Goal: Download file/media

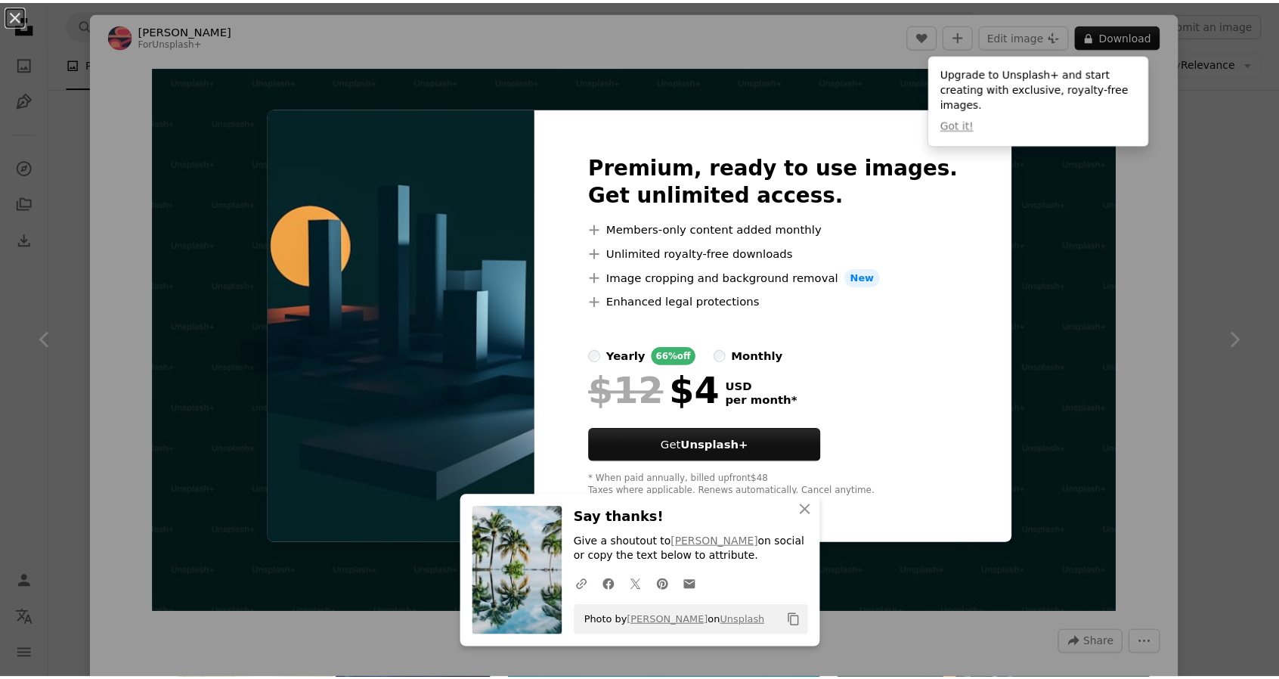
scroll to position [454, 0]
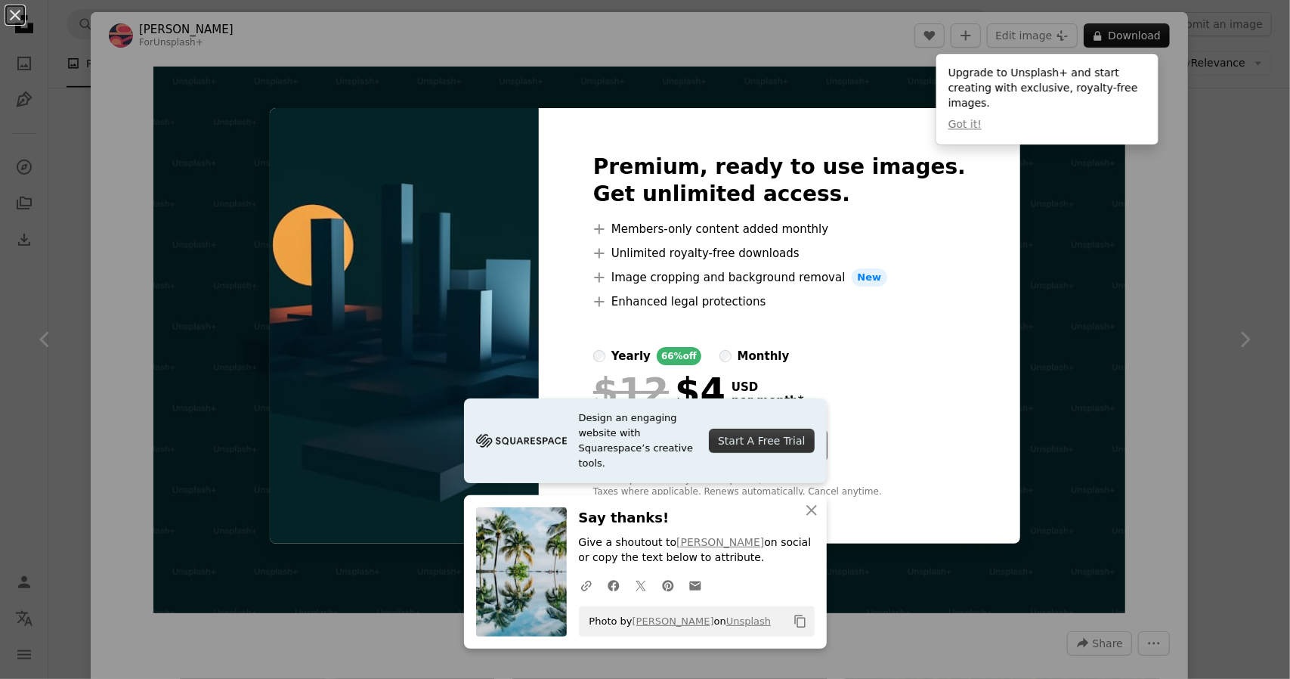
click at [1195, 288] on div "An X shape Premium, ready to use images. Get unlimited access. A plus sign Memb…" at bounding box center [645, 339] width 1290 height 679
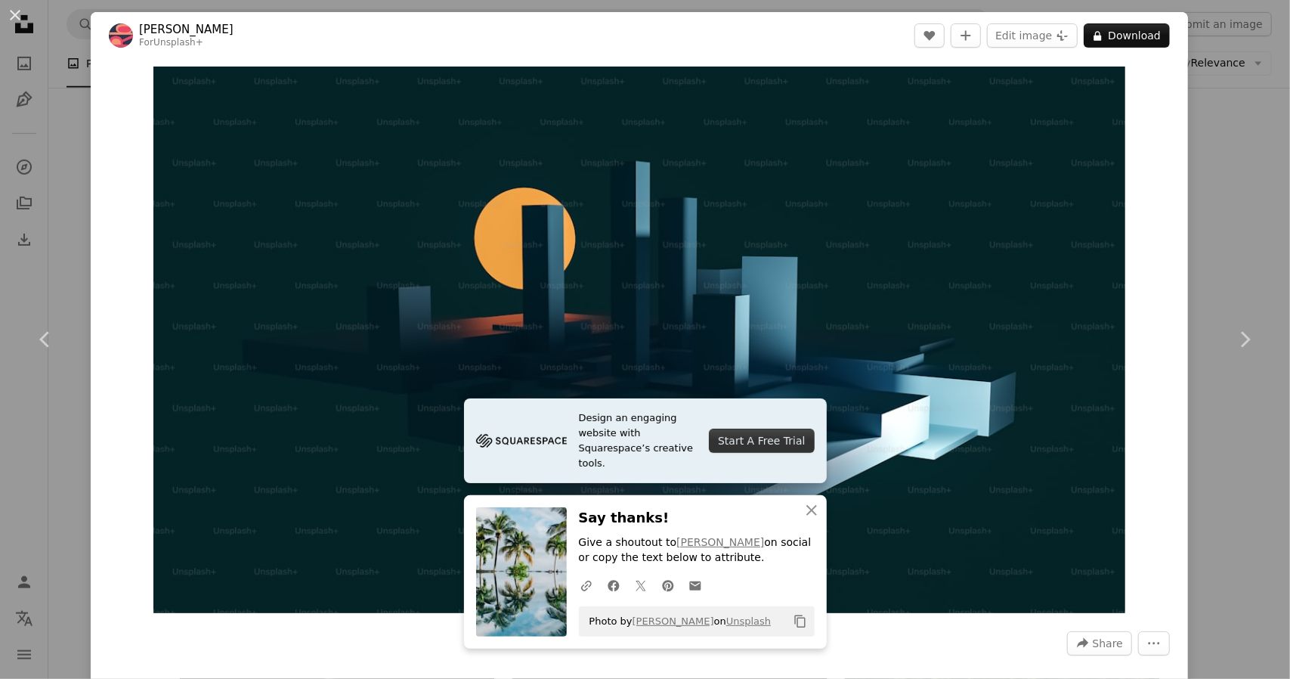
click at [1212, 266] on div "An X shape Chevron left Chevron right [PERSON_NAME] For Unsplash+ A heart A plu…" at bounding box center [645, 339] width 1290 height 679
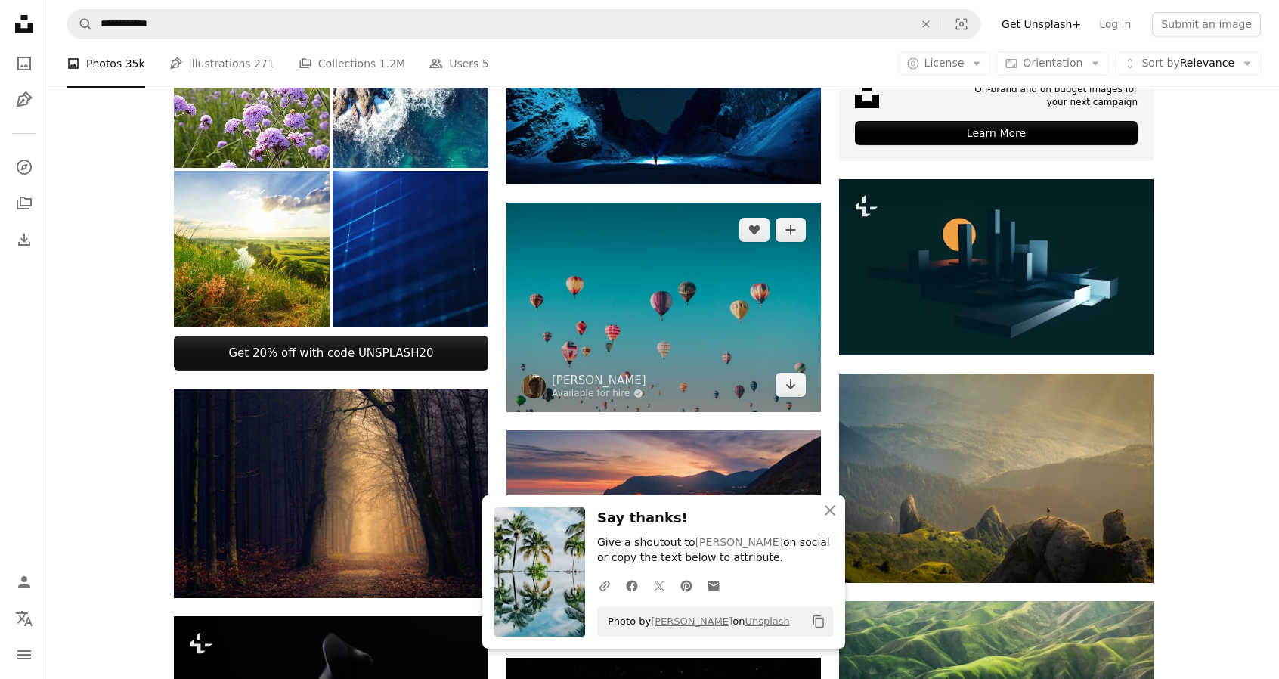
click at [714, 371] on img at bounding box center [663, 307] width 314 height 209
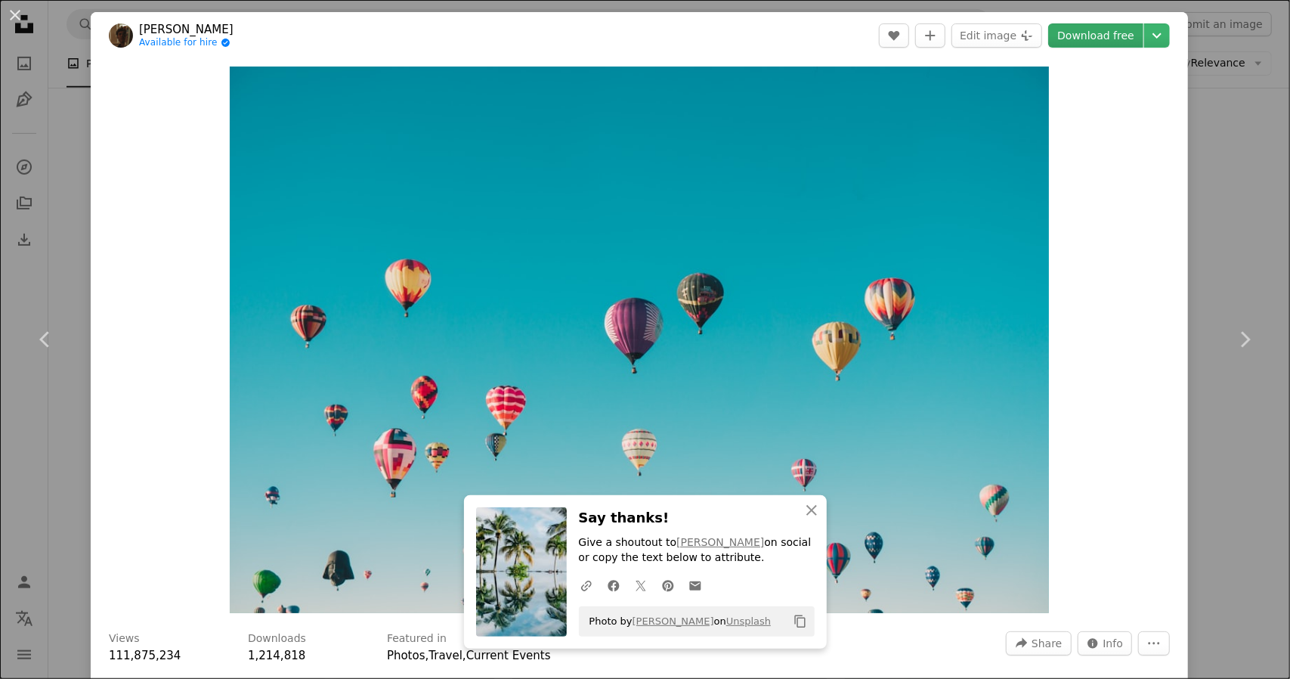
click at [1082, 37] on link "Download free" at bounding box center [1095, 35] width 95 height 24
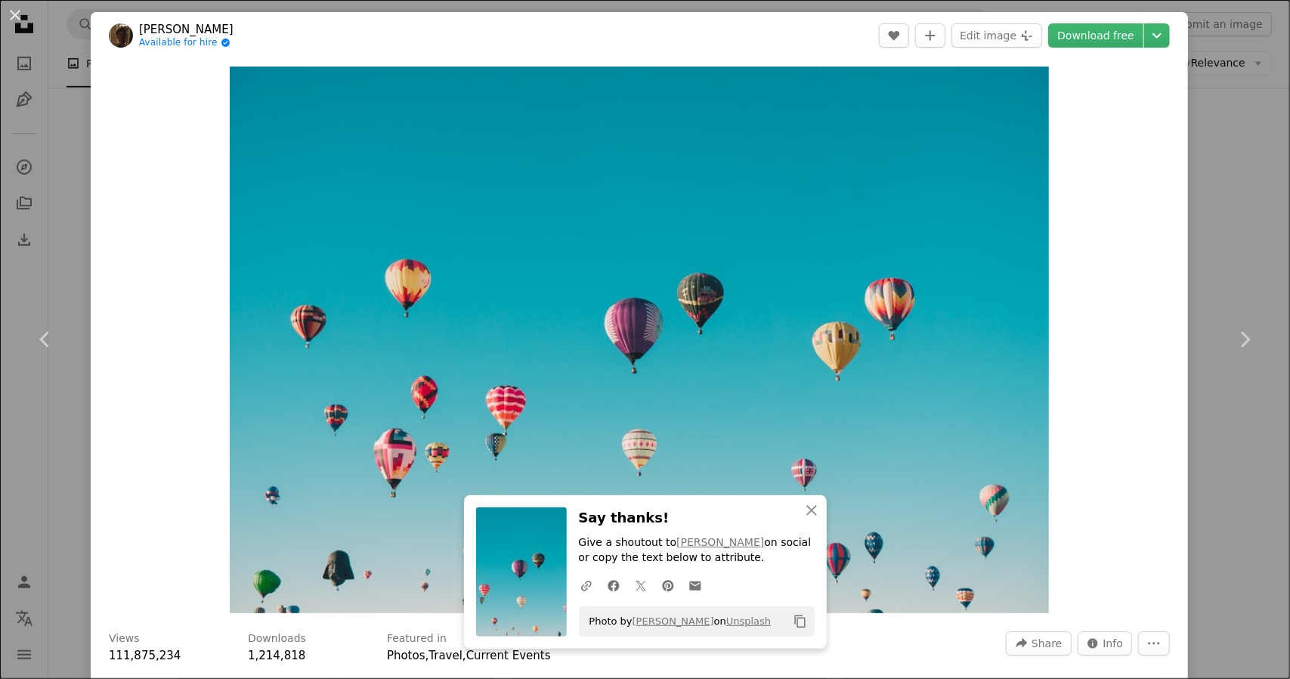
click at [1231, 217] on div "An X shape Chevron left Chevron right [PERSON_NAME] Available for hire A checkm…" at bounding box center [645, 339] width 1290 height 679
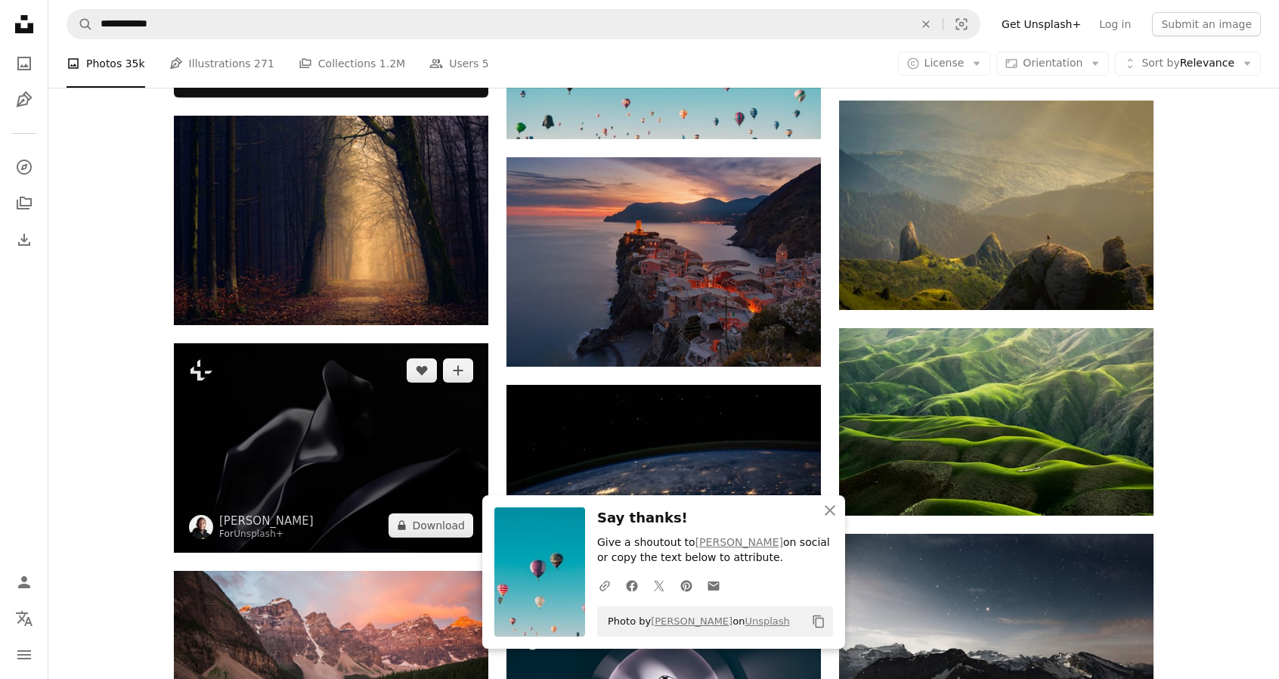
scroll to position [756, 0]
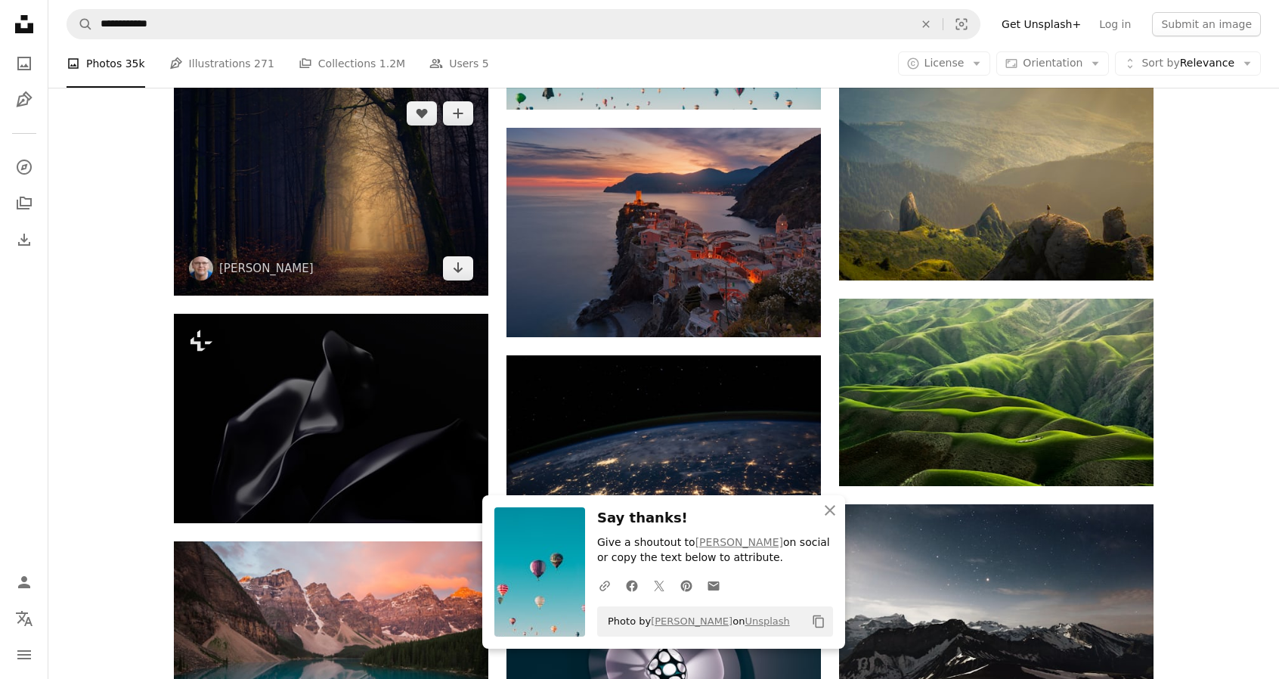
click at [341, 259] on img at bounding box center [331, 190] width 314 height 209
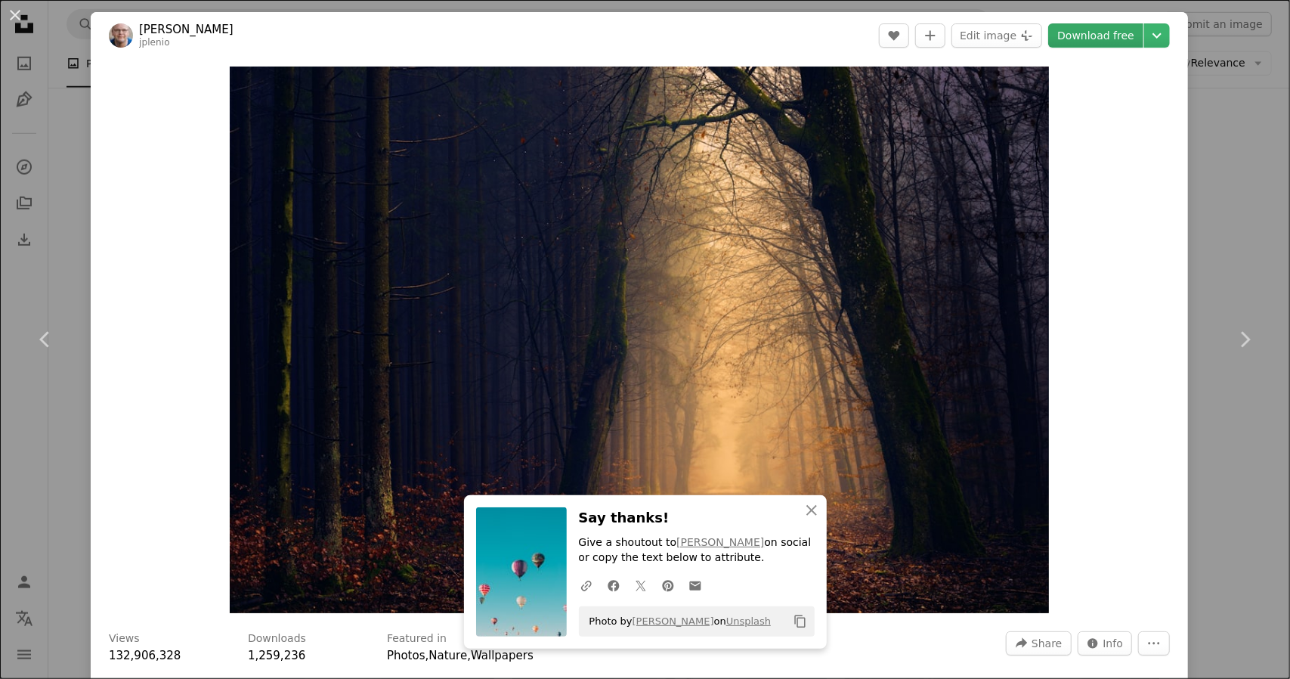
click at [1101, 33] on link "Download free" at bounding box center [1095, 35] width 95 height 24
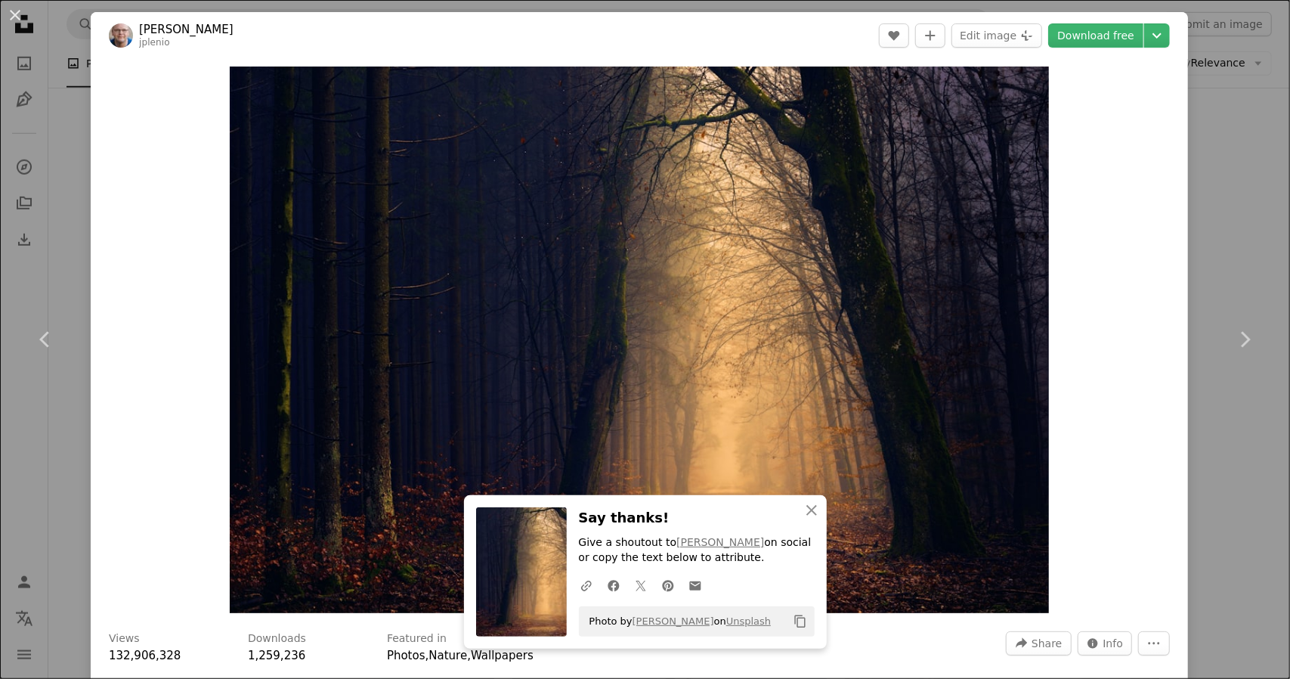
click at [1228, 215] on div "An X shape Chevron left Chevron right [PERSON_NAME] jplenio A heart A plus sign…" at bounding box center [645, 339] width 1290 height 679
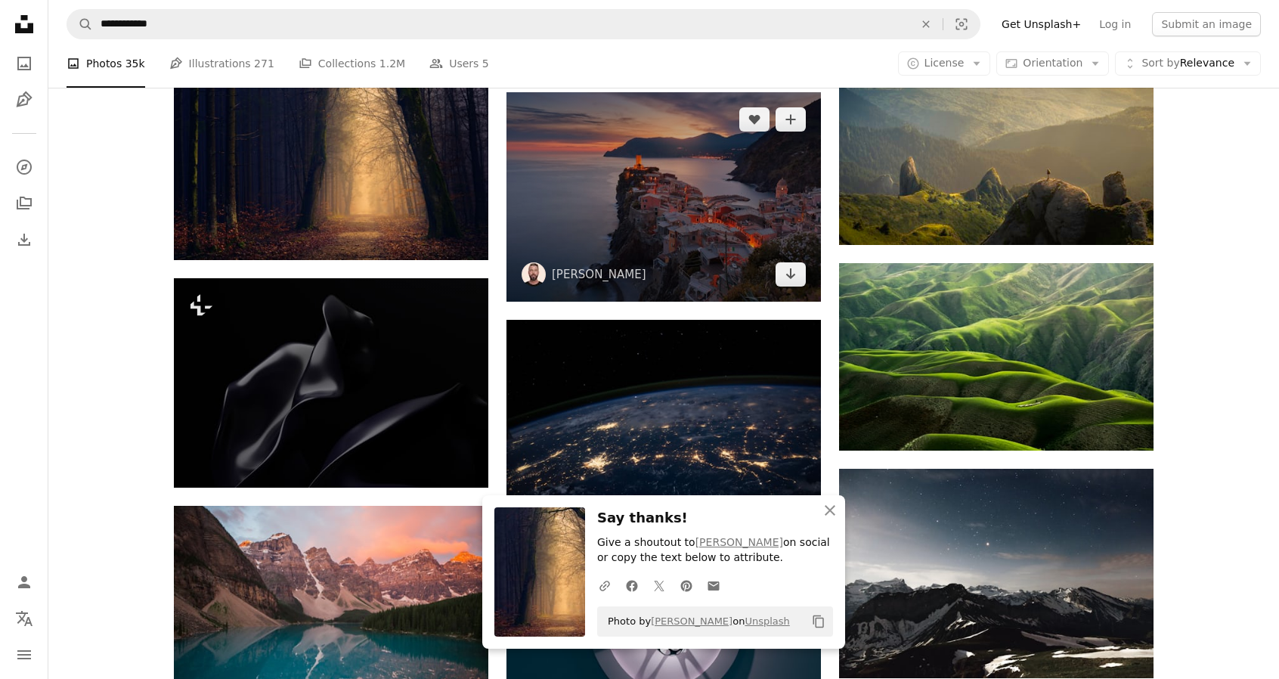
scroll to position [907, 0]
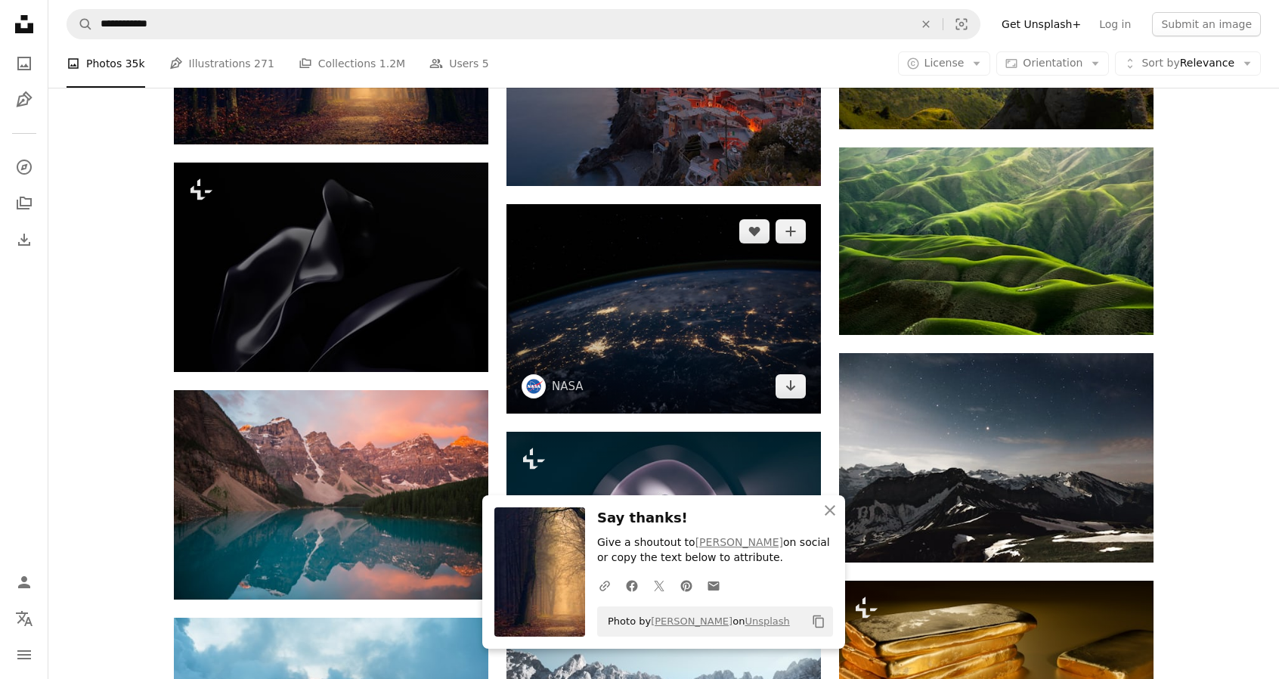
click at [676, 345] on img at bounding box center [663, 308] width 314 height 209
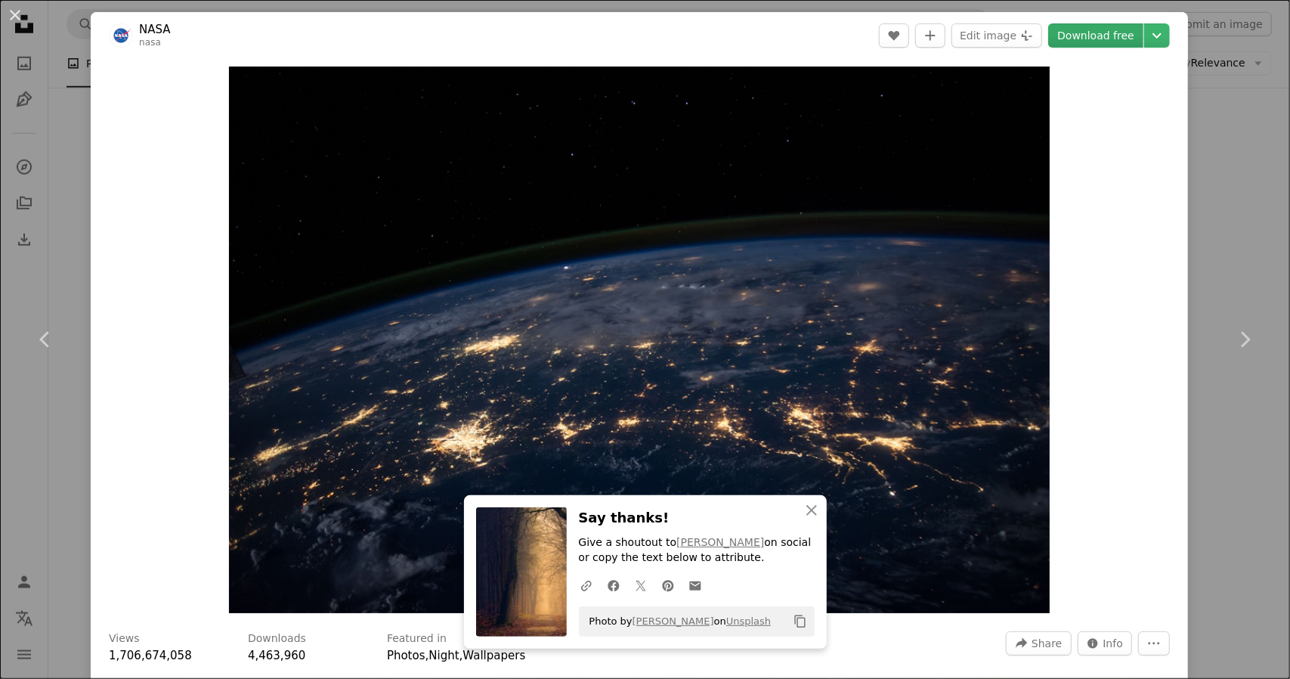
click at [1094, 39] on link "Download free" at bounding box center [1095, 35] width 95 height 24
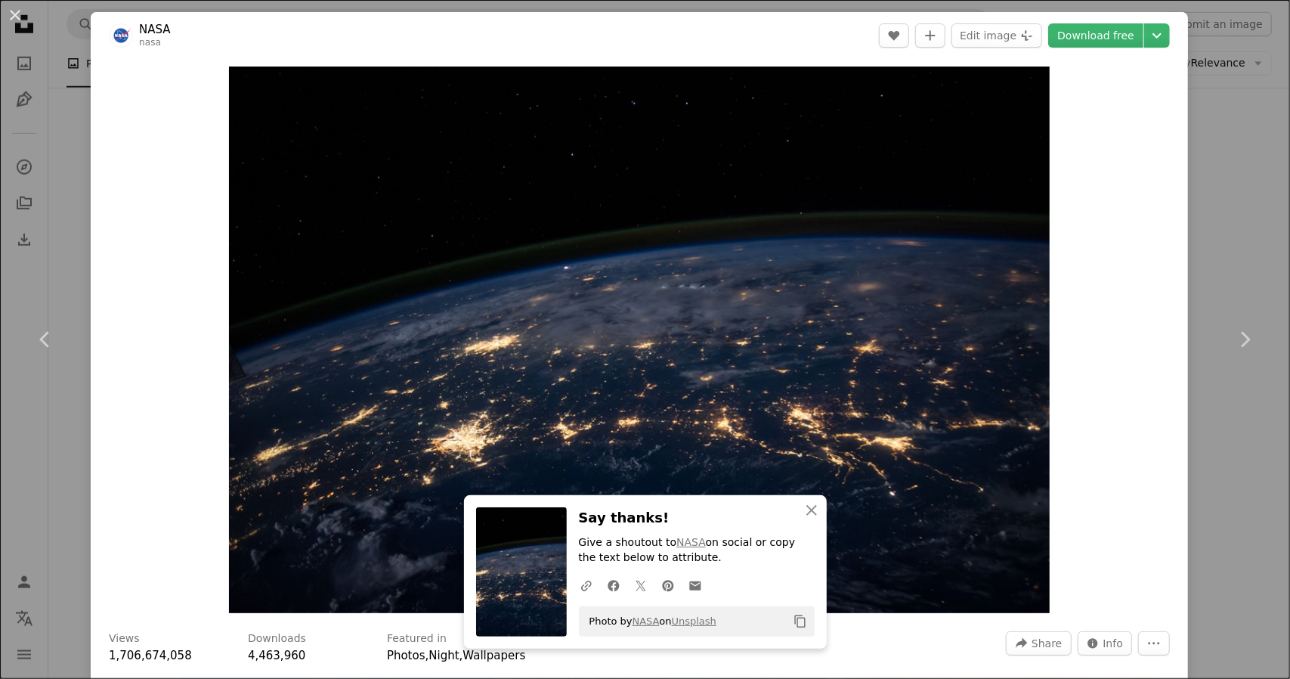
click at [1211, 228] on div "An X shape Chevron left Chevron right NASA nasa A heart A plus sign Edit image …" at bounding box center [645, 339] width 1290 height 679
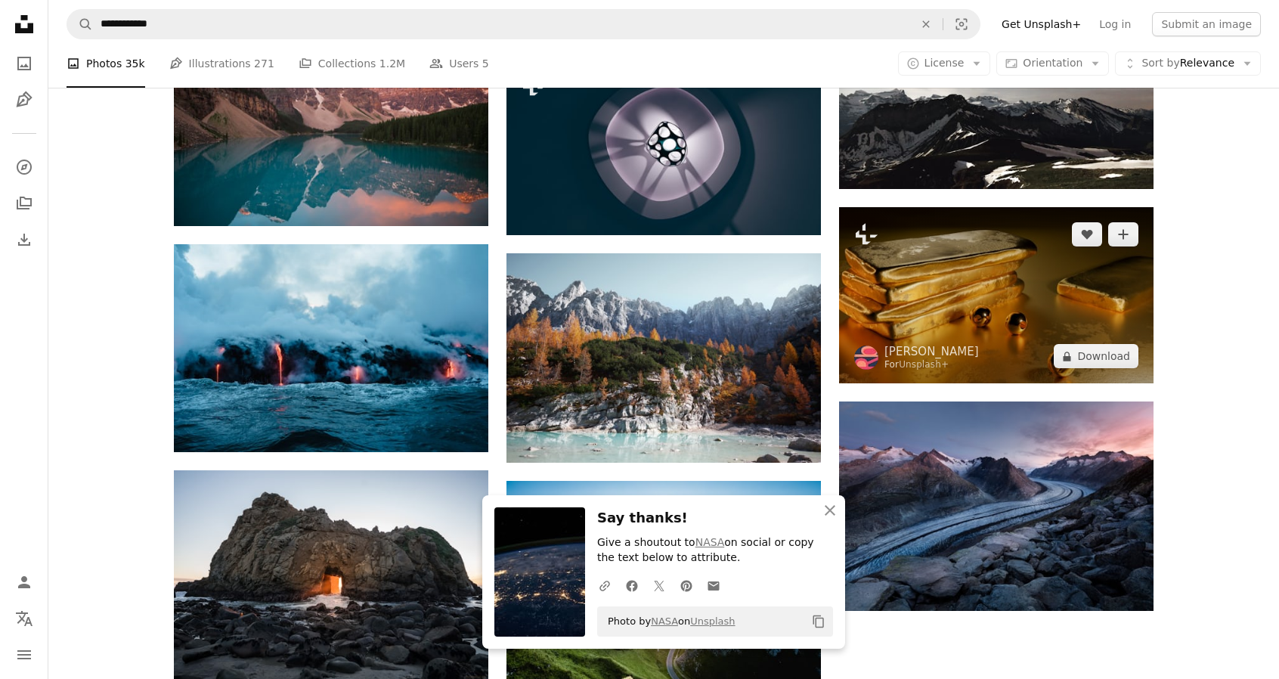
scroll to position [1285, 0]
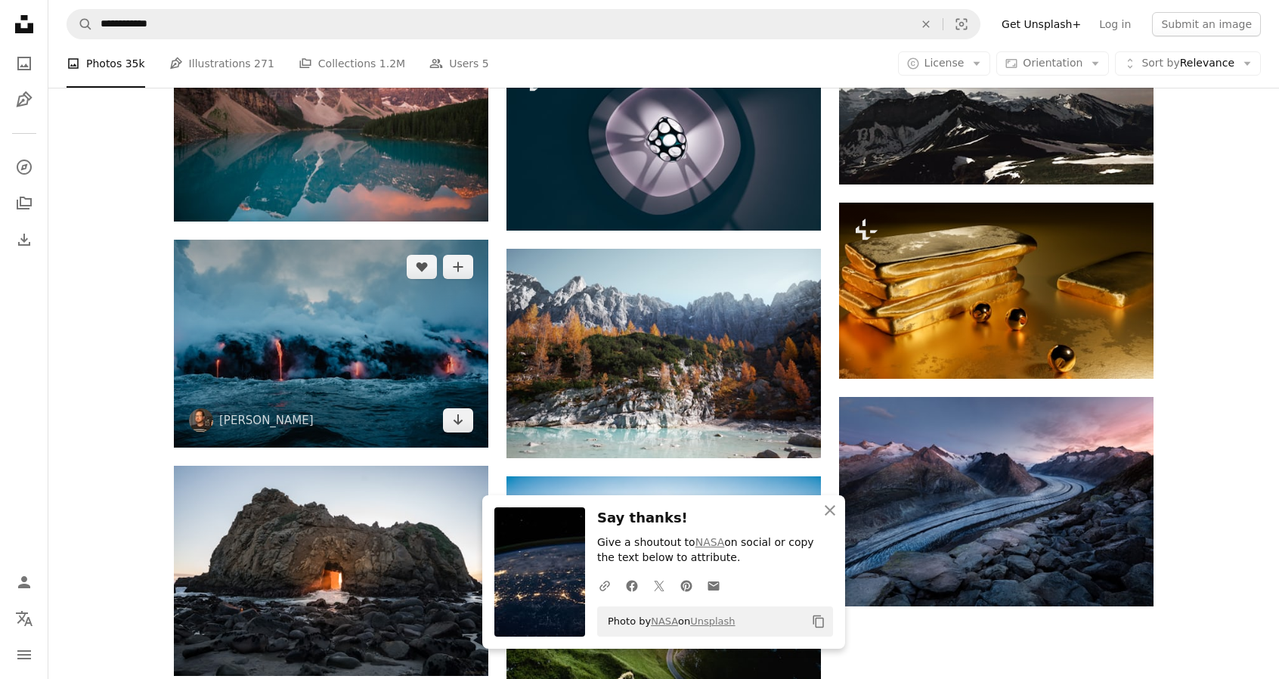
click at [357, 368] on img at bounding box center [331, 344] width 314 height 208
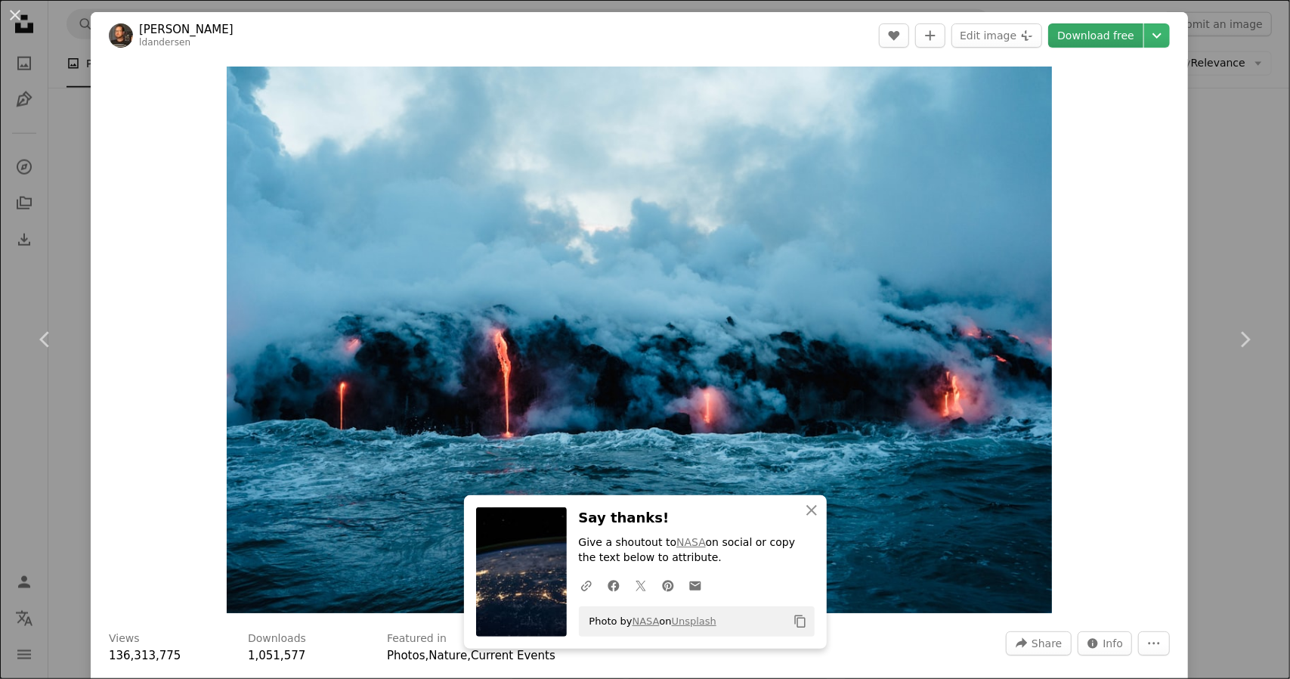
click at [1069, 39] on link "Download free" at bounding box center [1095, 35] width 95 height 24
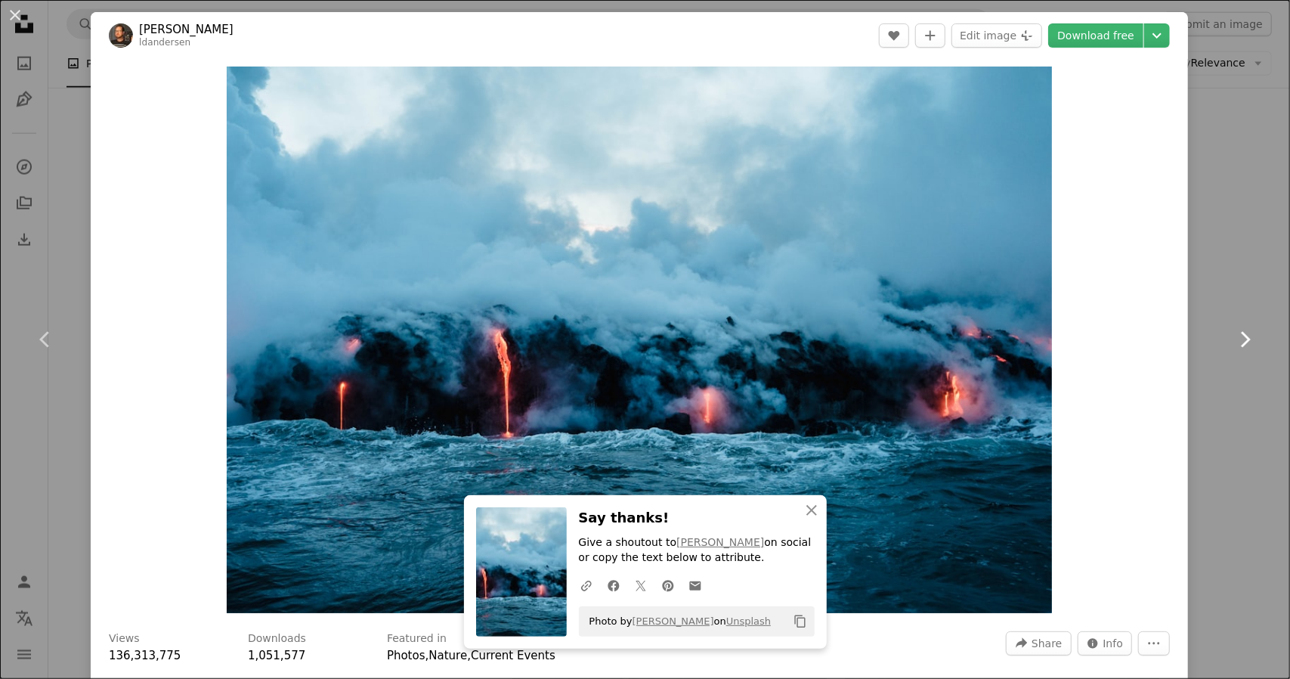
click at [1200, 272] on link "Chevron right" at bounding box center [1245, 339] width 91 height 145
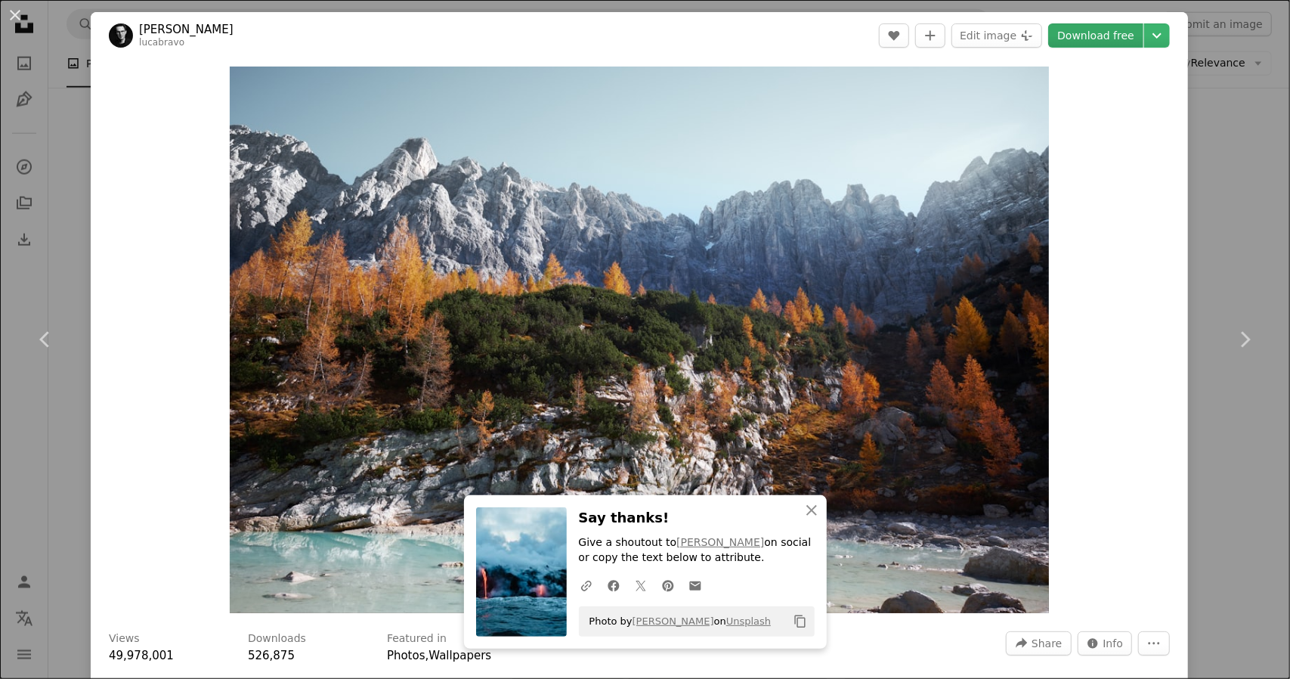
click at [1087, 41] on link "Download free" at bounding box center [1095, 35] width 95 height 24
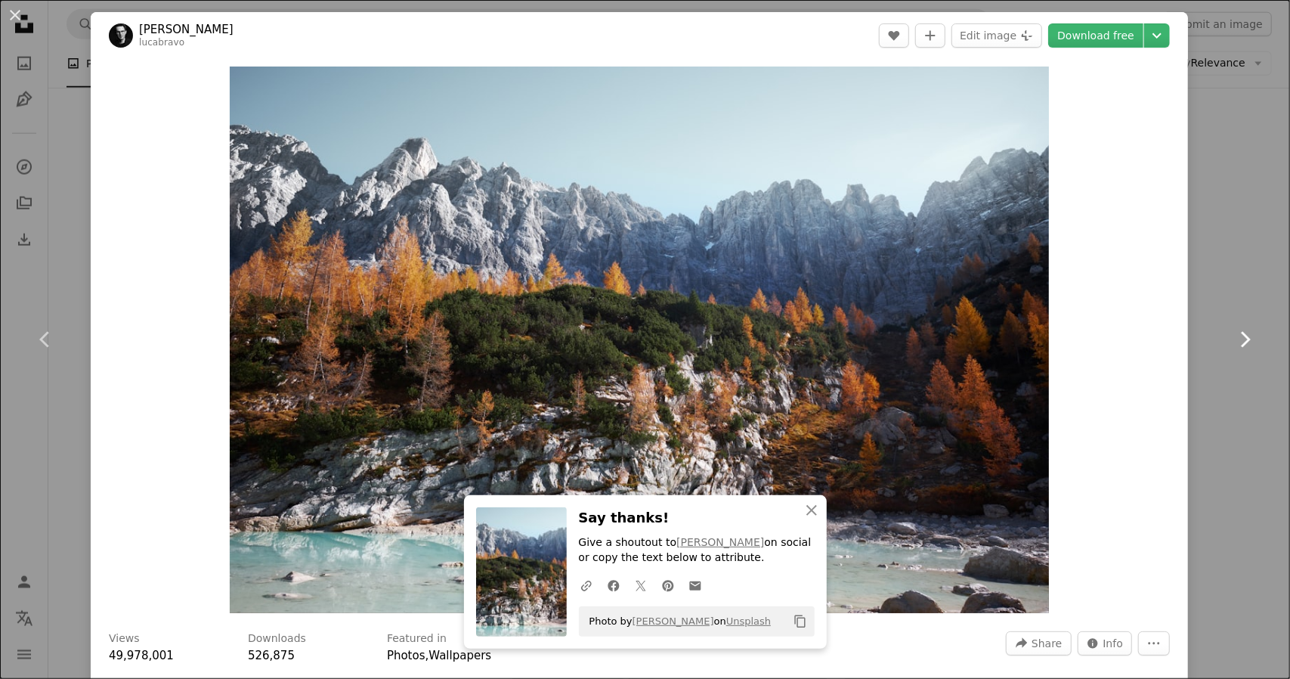
click at [1233, 346] on icon "Chevron right" at bounding box center [1245, 339] width 24 height 24
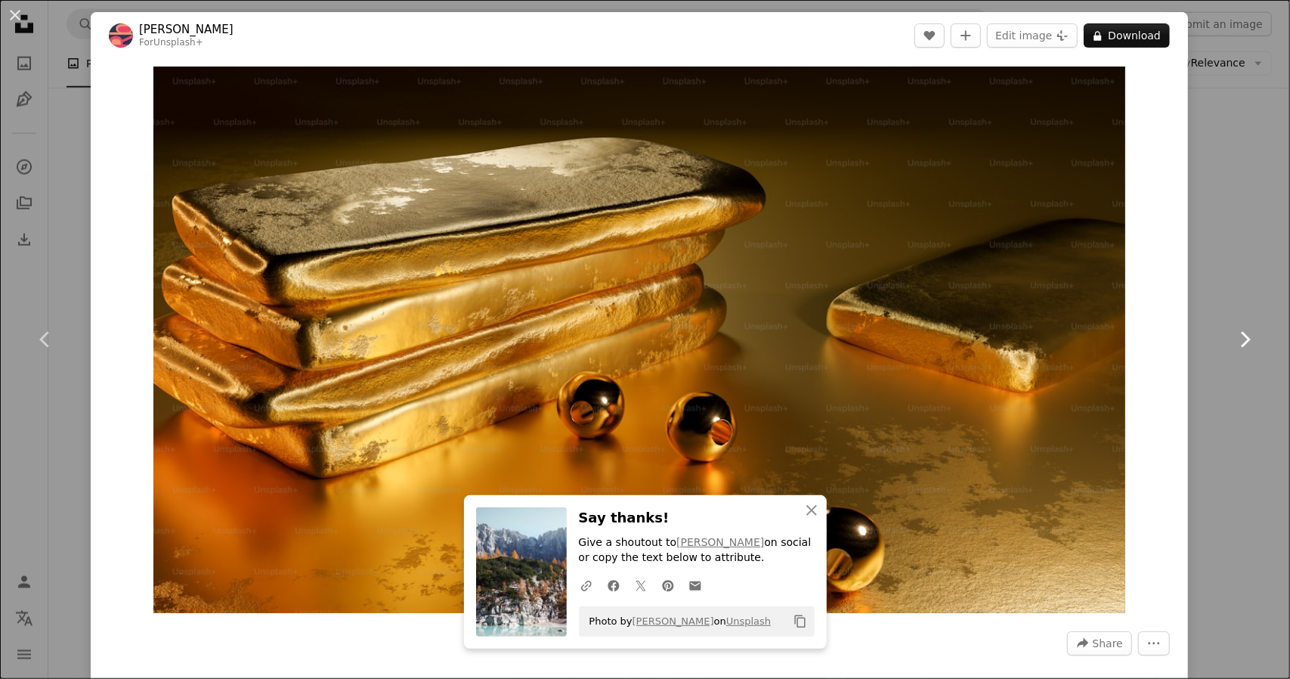
click at [1233, 346] on icon "Chevron right" at bounding box center [1245, 339] width 24 height 24
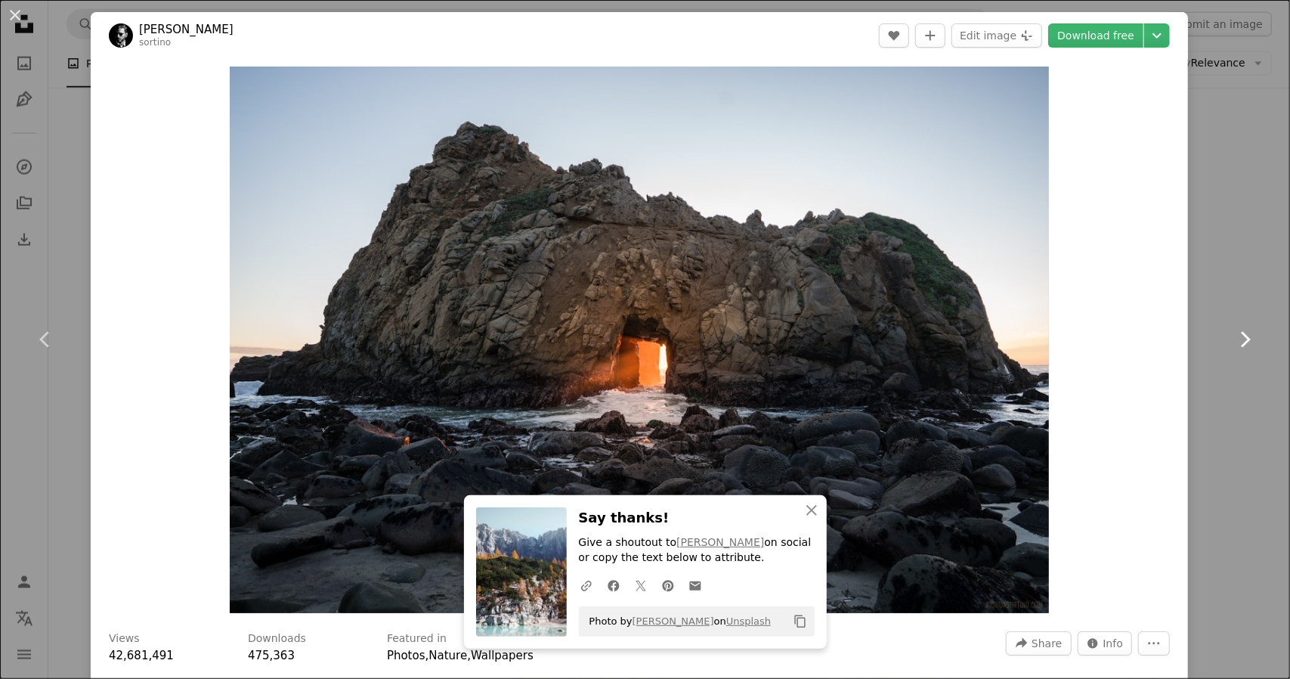
click at [1233, 346] on icon "Chevron right" at bounding box center [1245, 339] width 24 height 24
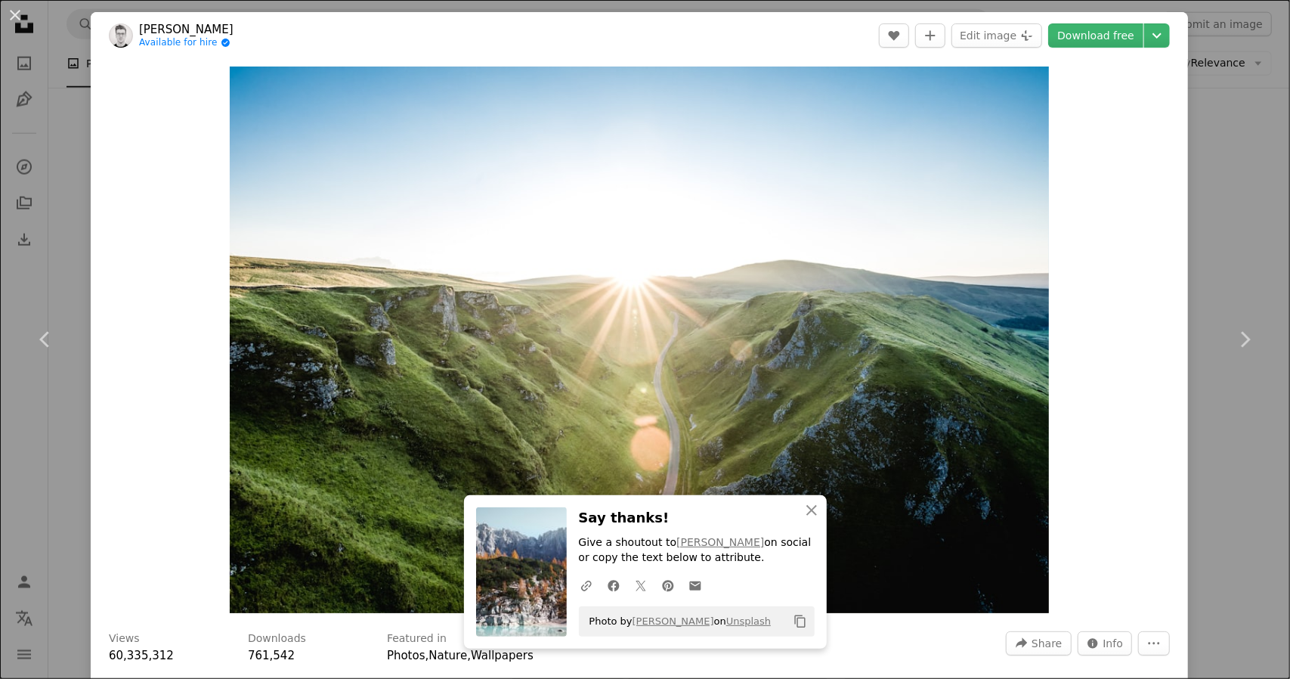
click at [1243, 237] on div "An X shape Chevron left Chevron right [PERSON_NAME] Available for hire A checkm…" at bounding box center [645, 339] width 1290 height 679
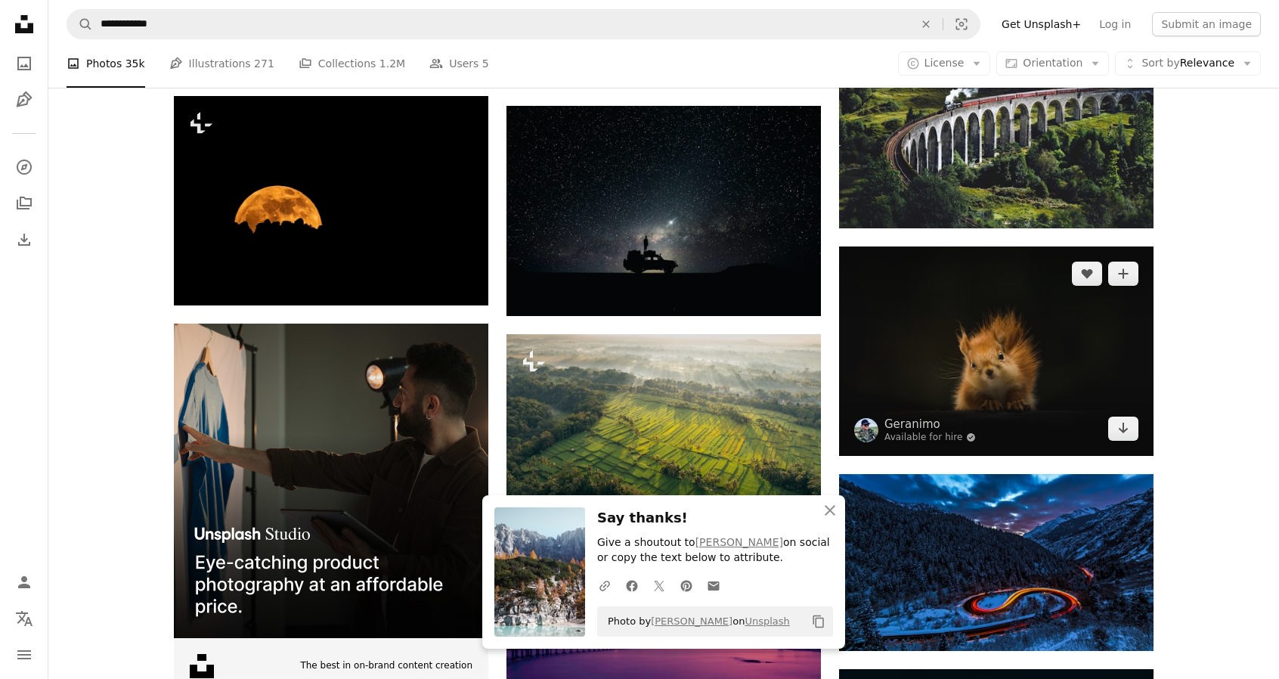
scroll to position [1890, 0]
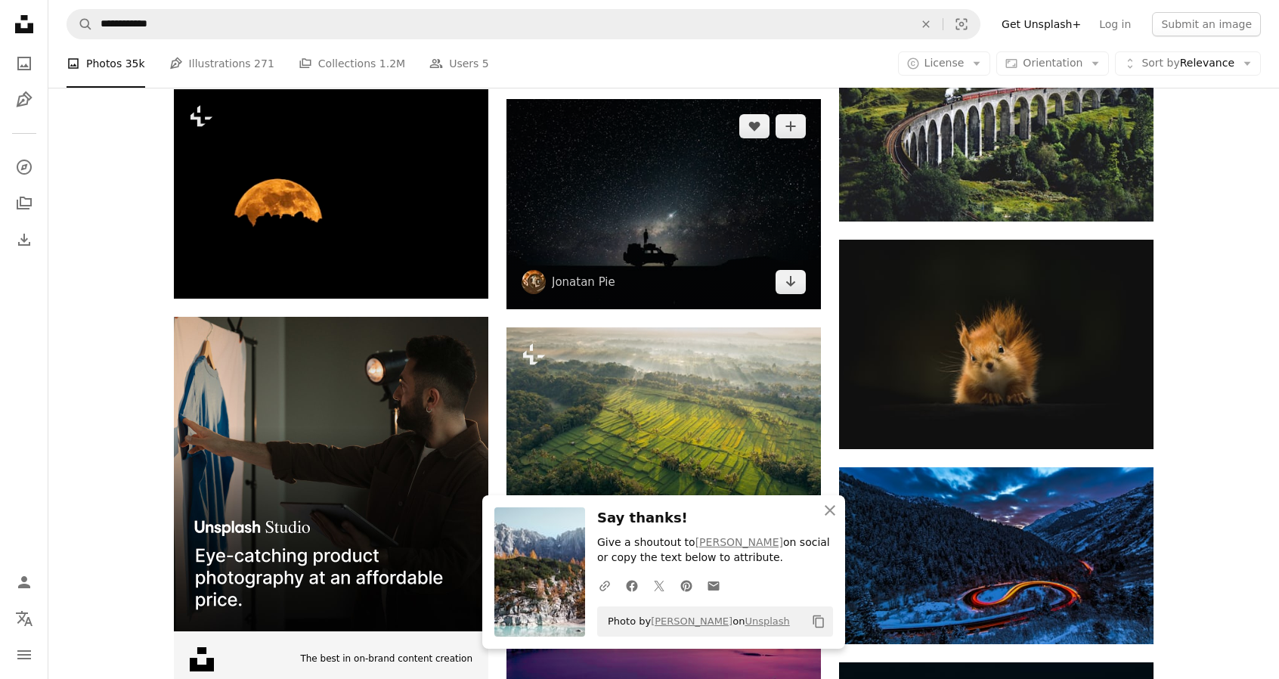
click at [692, 240] on img at bounding box center [663, 204] width 314 height 210
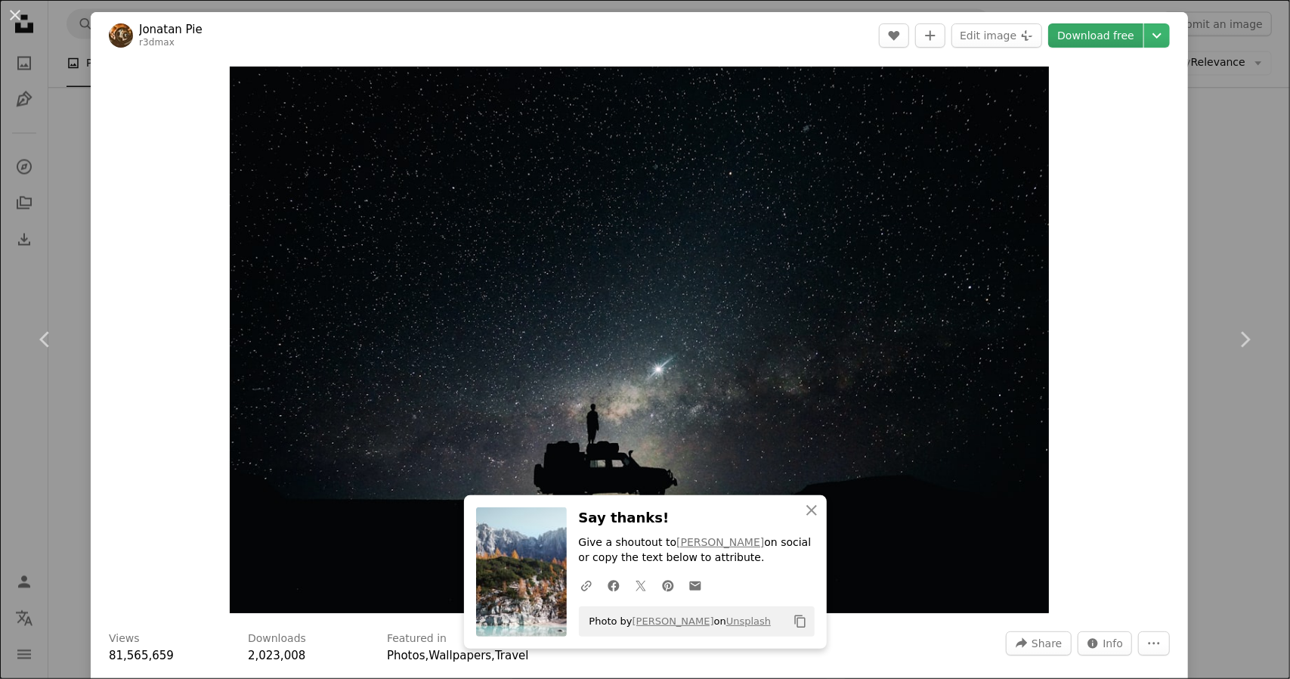
click at [1070, 37] on link "Download free" at bounding box center [1095, 35] width 95 height 24
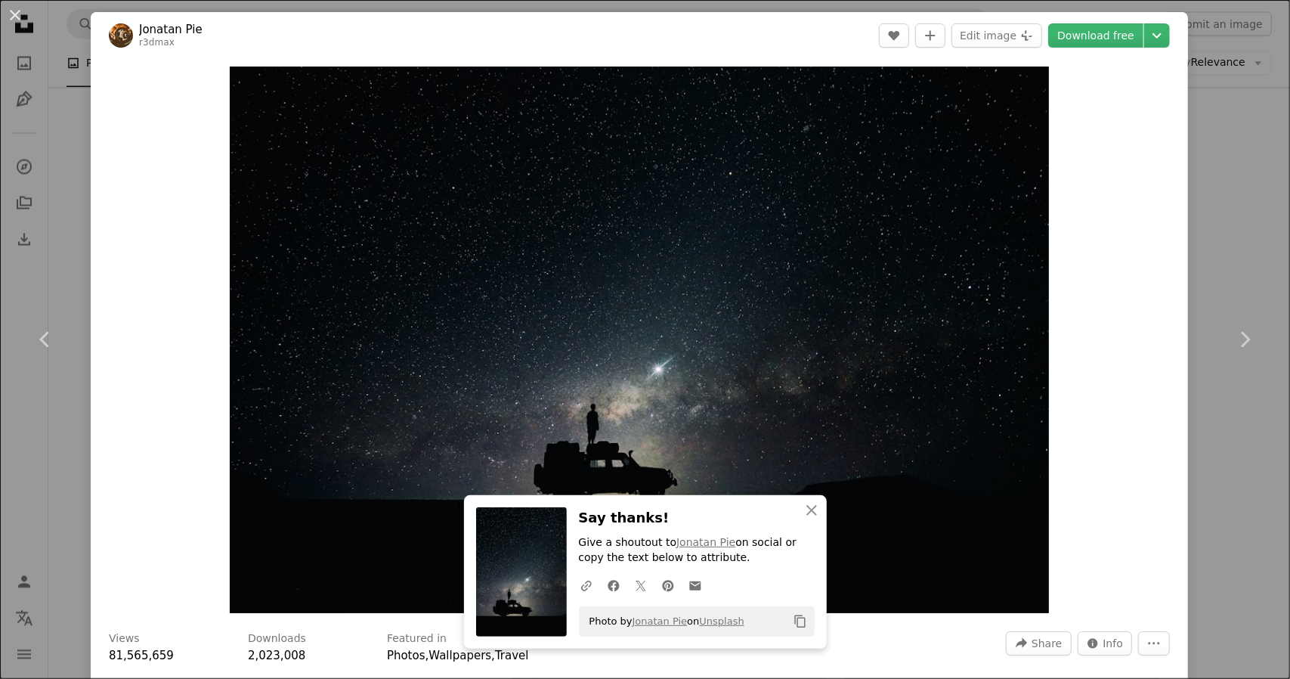
click at [1228, 202] on div "An X shape Chevron left Chevron right Jonatan Pie r3dmax A heart A plus sign Ed…" at bounding box center [645, 339] width 1290 height 679
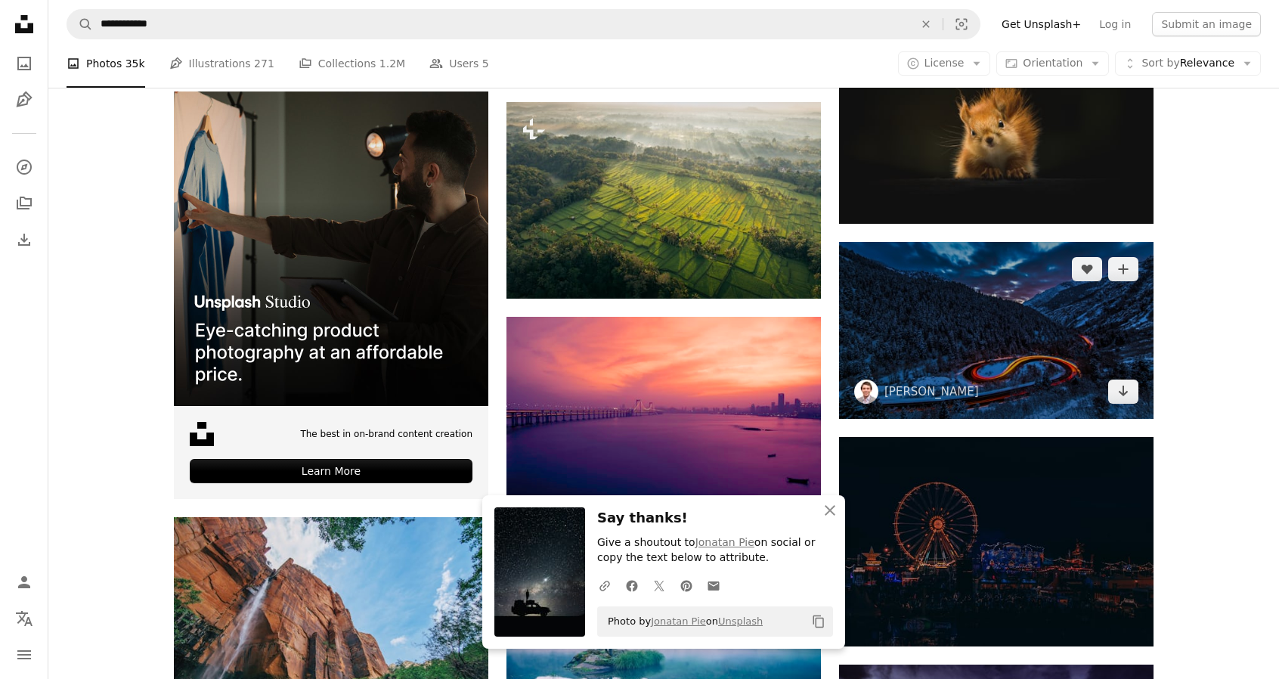
scroll to position [2116, 0]
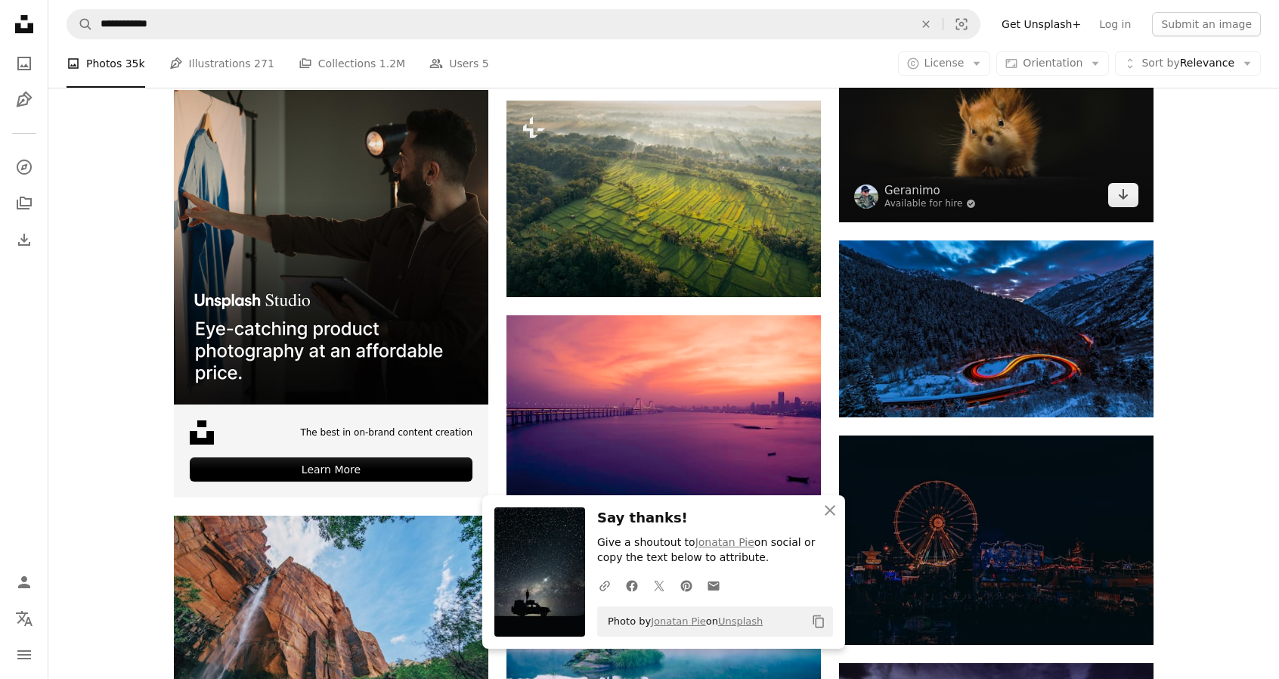
click at [1019, 144] on img at bounding box center [996, 117] width 314 height 209
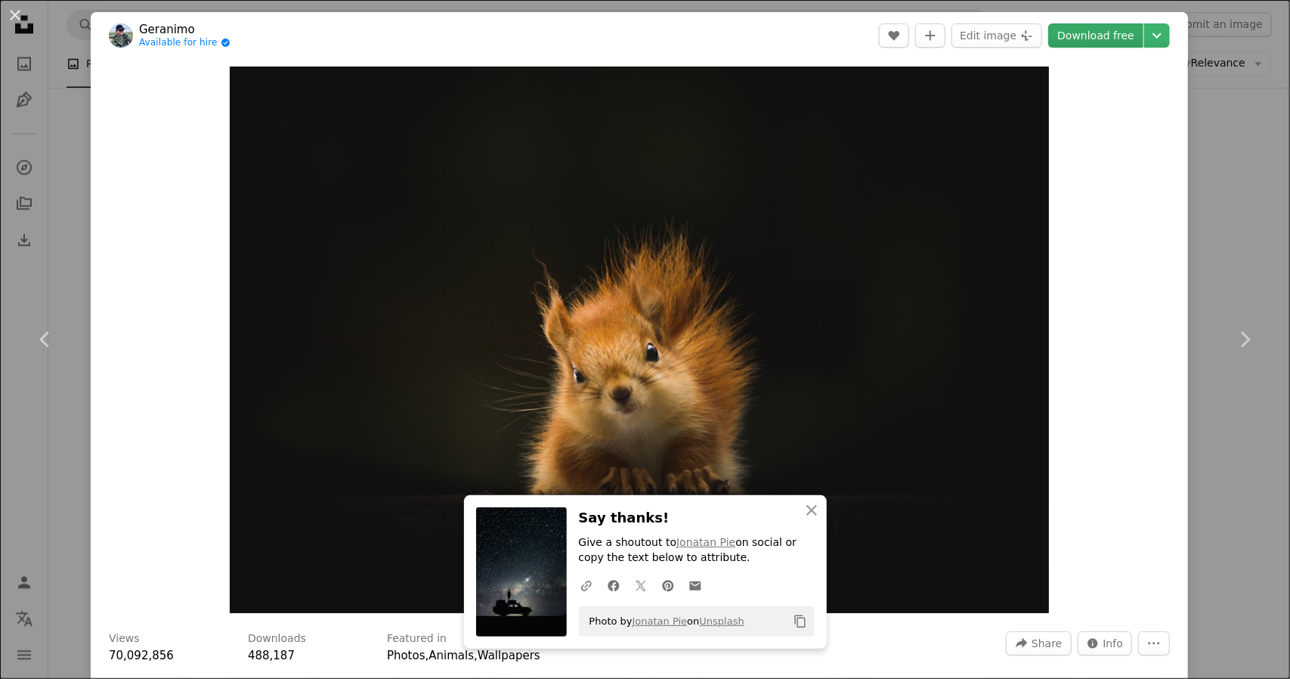
click at [1067, 38] on link "Download free" at bounding box center [1095, 35] width 95 height 24
click at [1220, 203] on div "An X shape Chevron left Chevron right Geranimo Available for hire A checkmark i…" at bounding box center [645, 339] width 1290 height 679
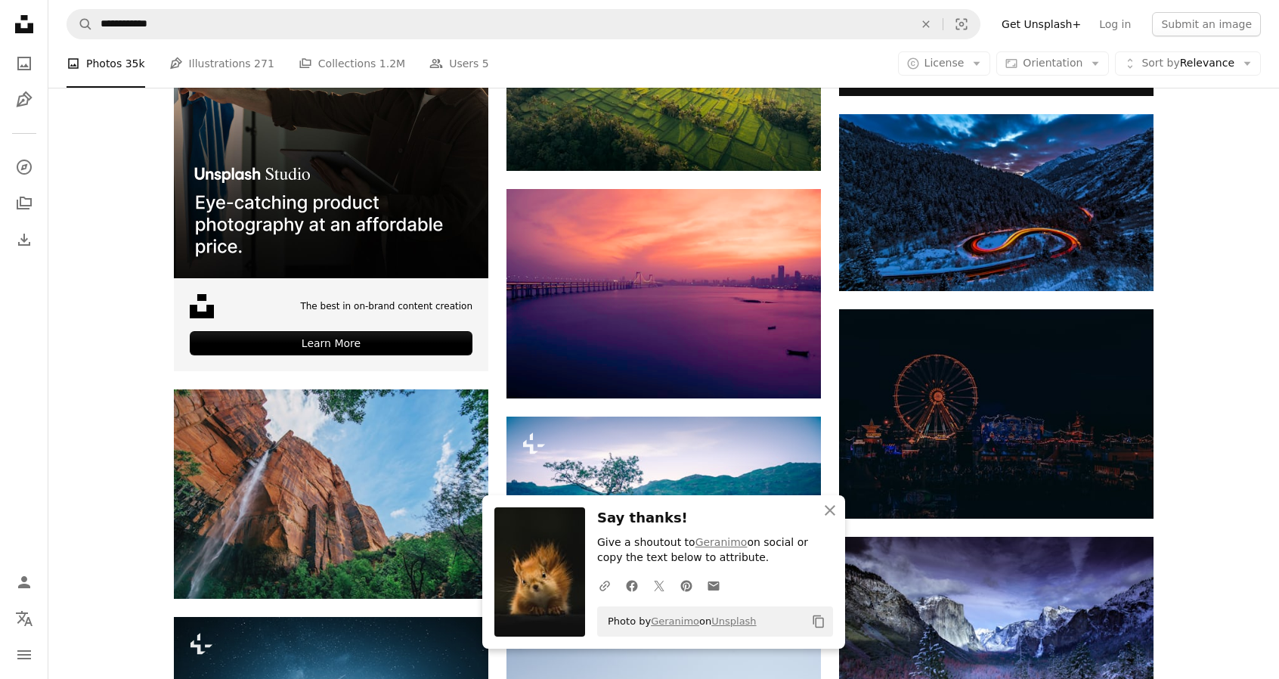
scroll to position [2268, 0]
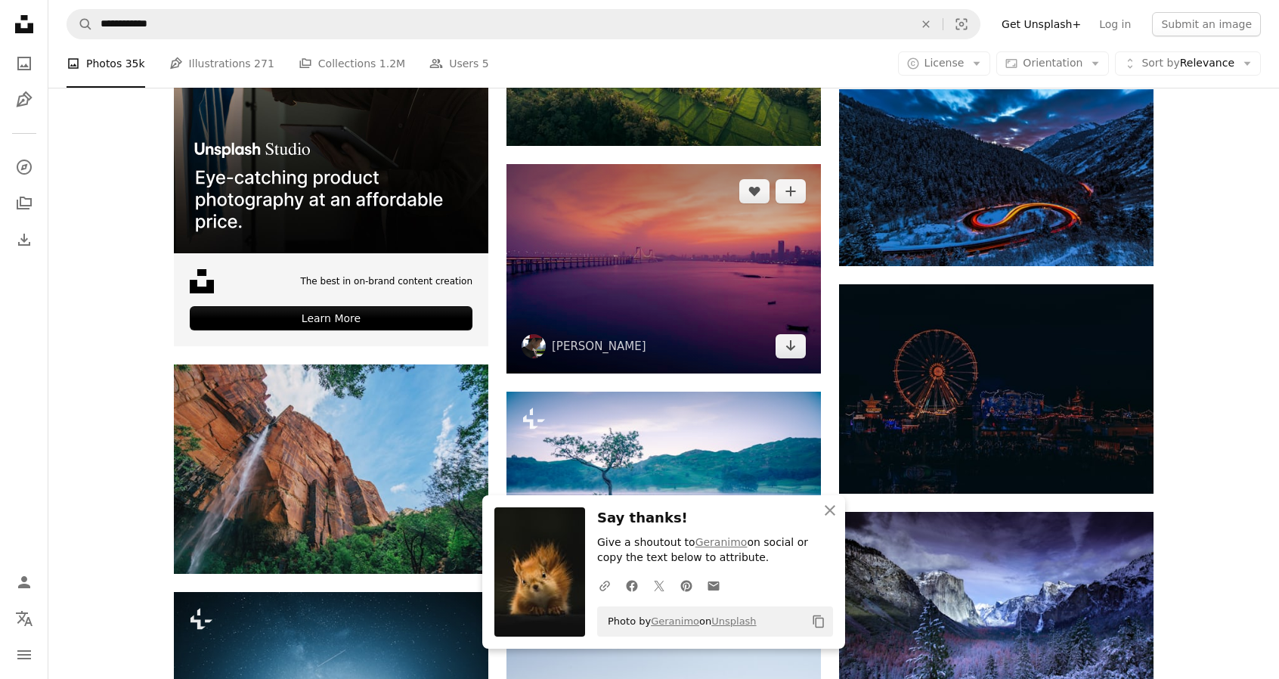
click at [686, 321] on img at bounding box center [663, 268] width 314 height 209
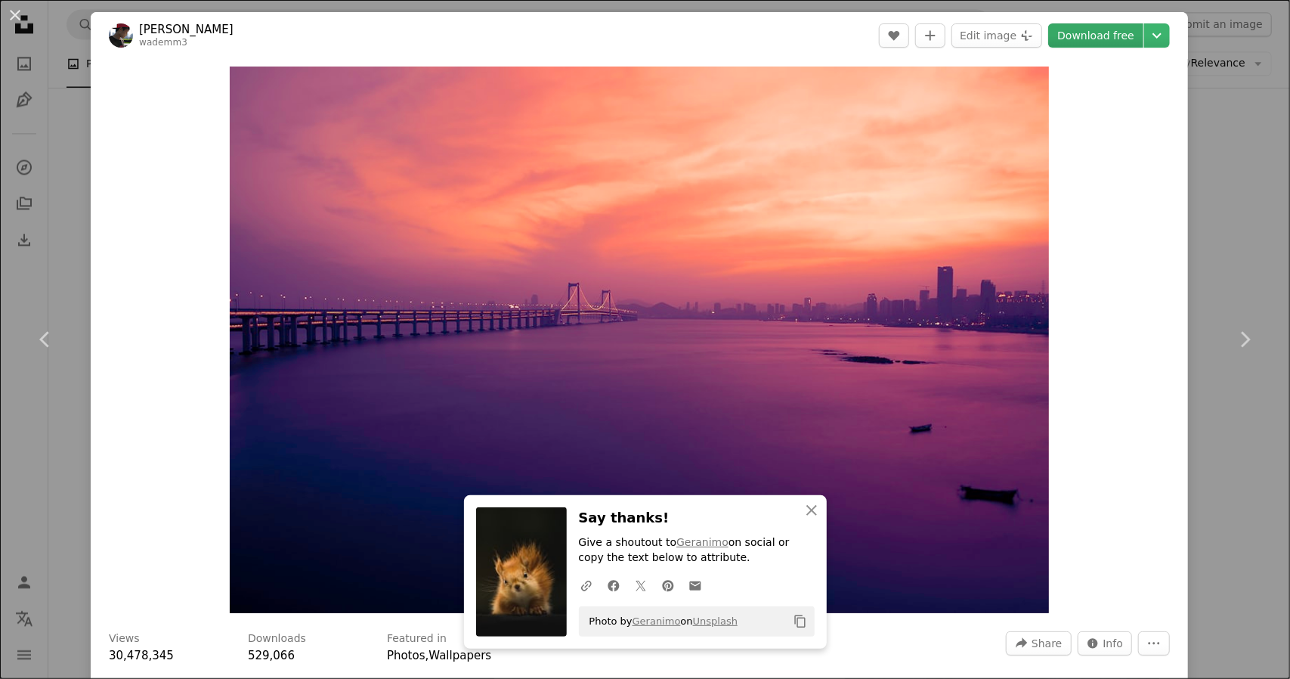
click at [1093, 34] on link "Download free" at bounding box center [1095, 35] width 95 height 24
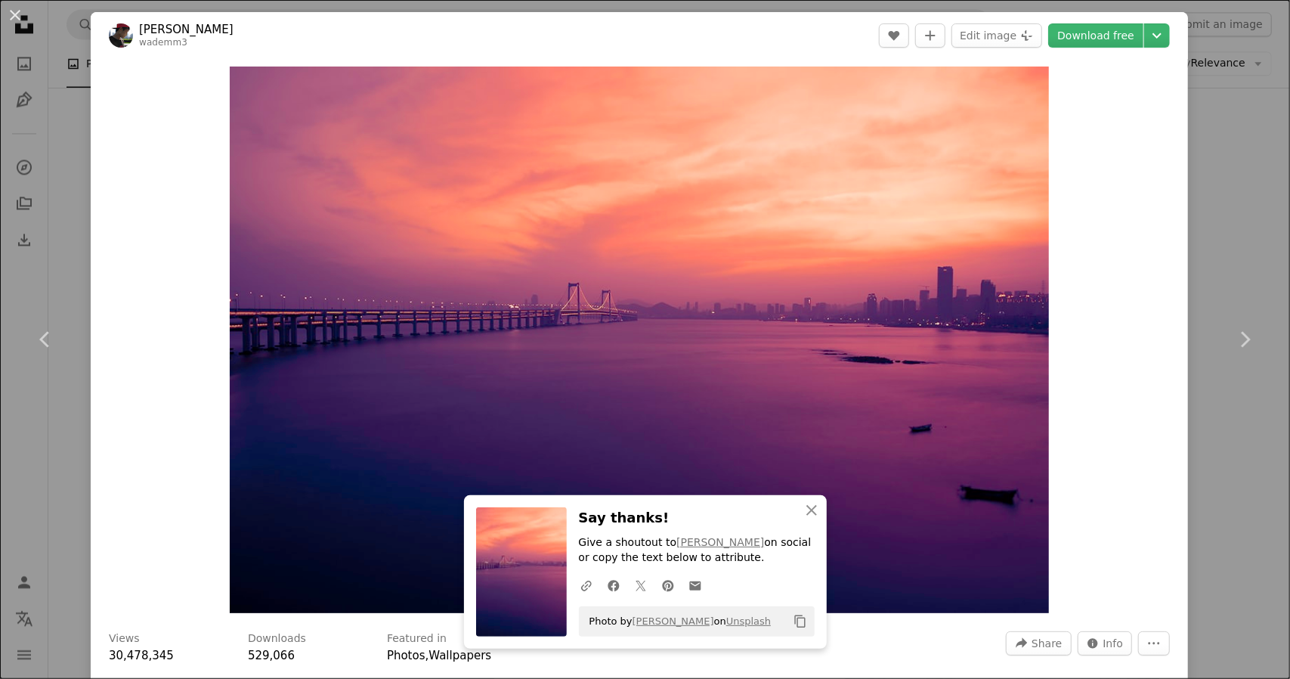
click at [1211, 211] on div "An X shape Chevron left Chevron right [PERSON_NAME] wademm3 A heart A plus sign…" at bounding box center [645, 339] width 1290 height 679
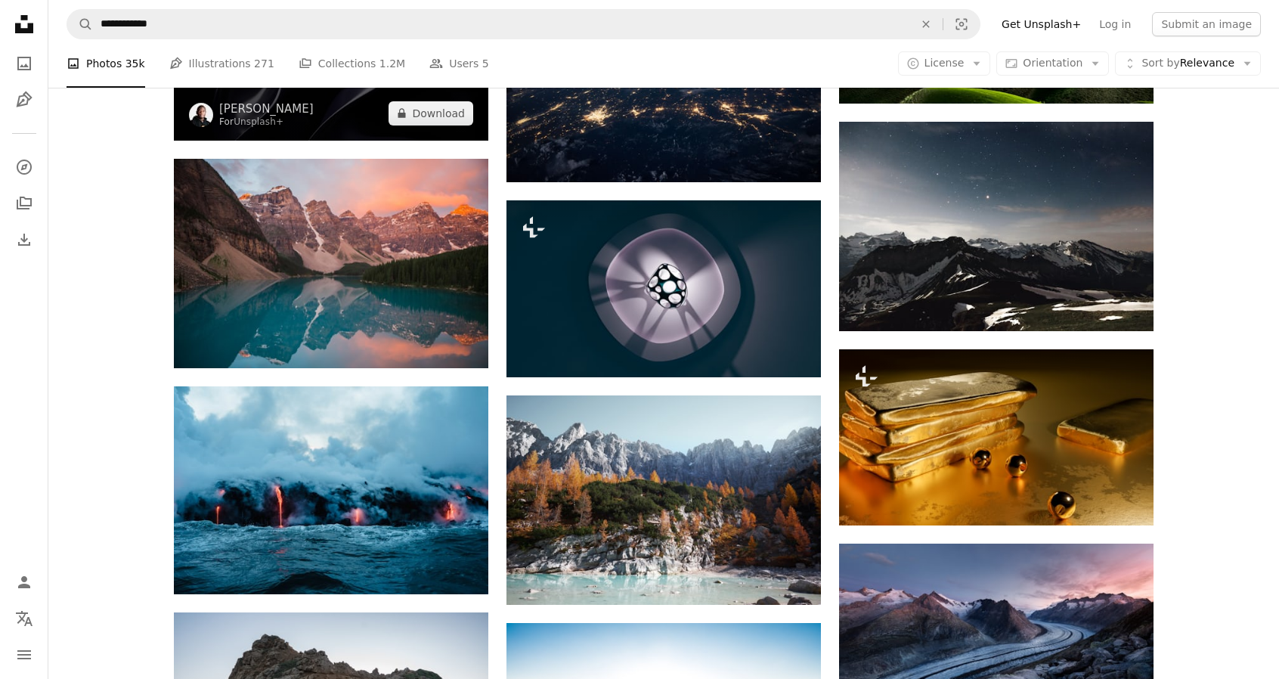
scroll to position [1134, 0]
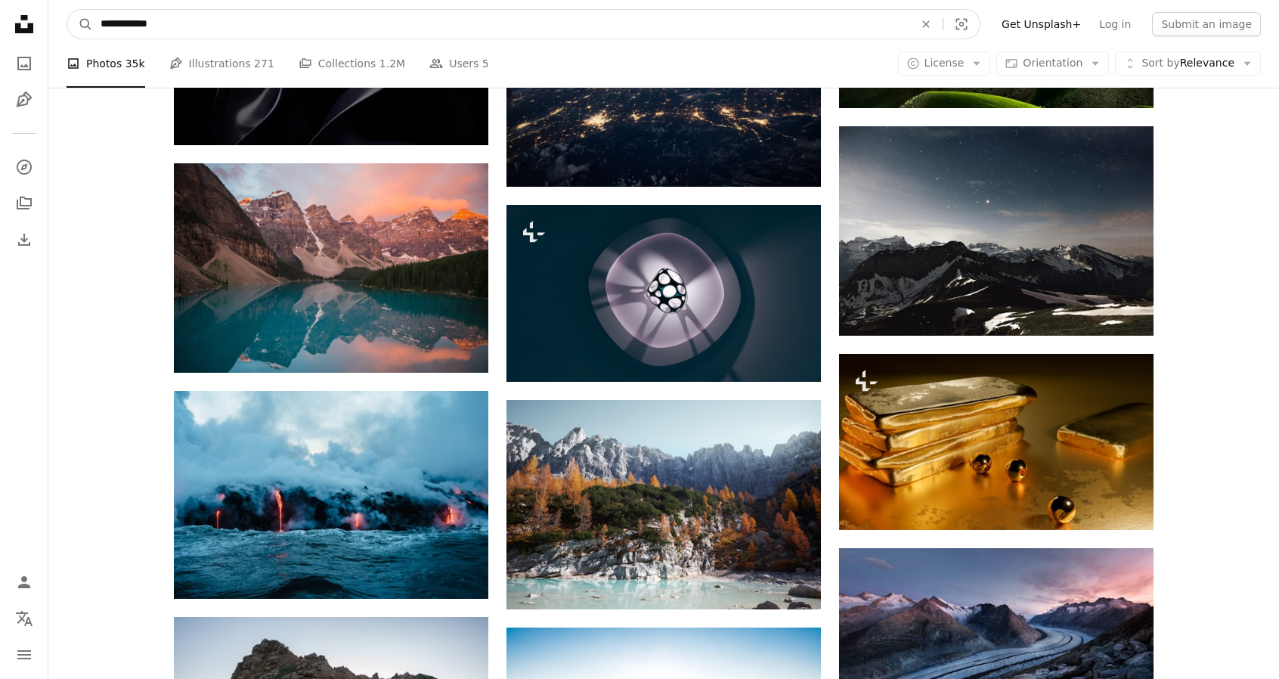
click at [426, 34] on input "**********" at bounding box center [501, 24] width 816 height 29
type input "**********"
click button "A magnifying glass" at bounding box center [80, 24] width 26 height 29
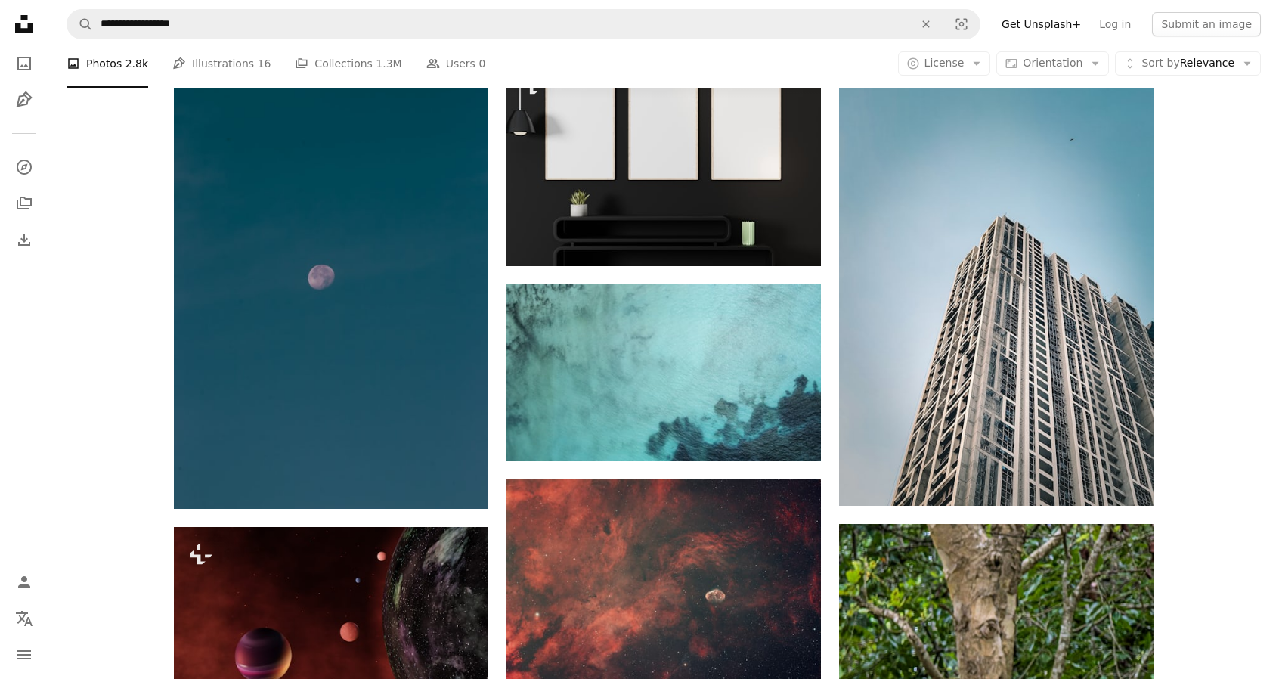
scroll to position [983, 0]
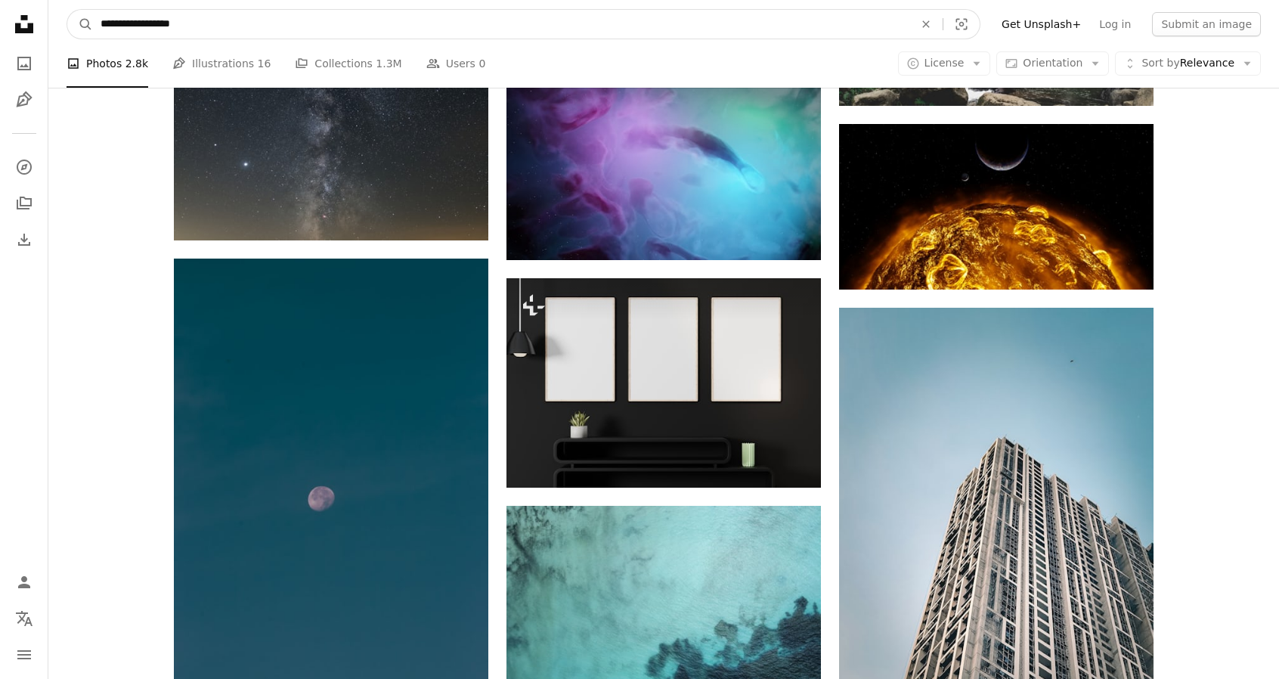
click at [189, 27] on input "**********" at bounding box center [501, 24] width 816 height 29
type input "**********"
click button "A magnifying glass" at bounding box center [80, 24] width 26 height 29
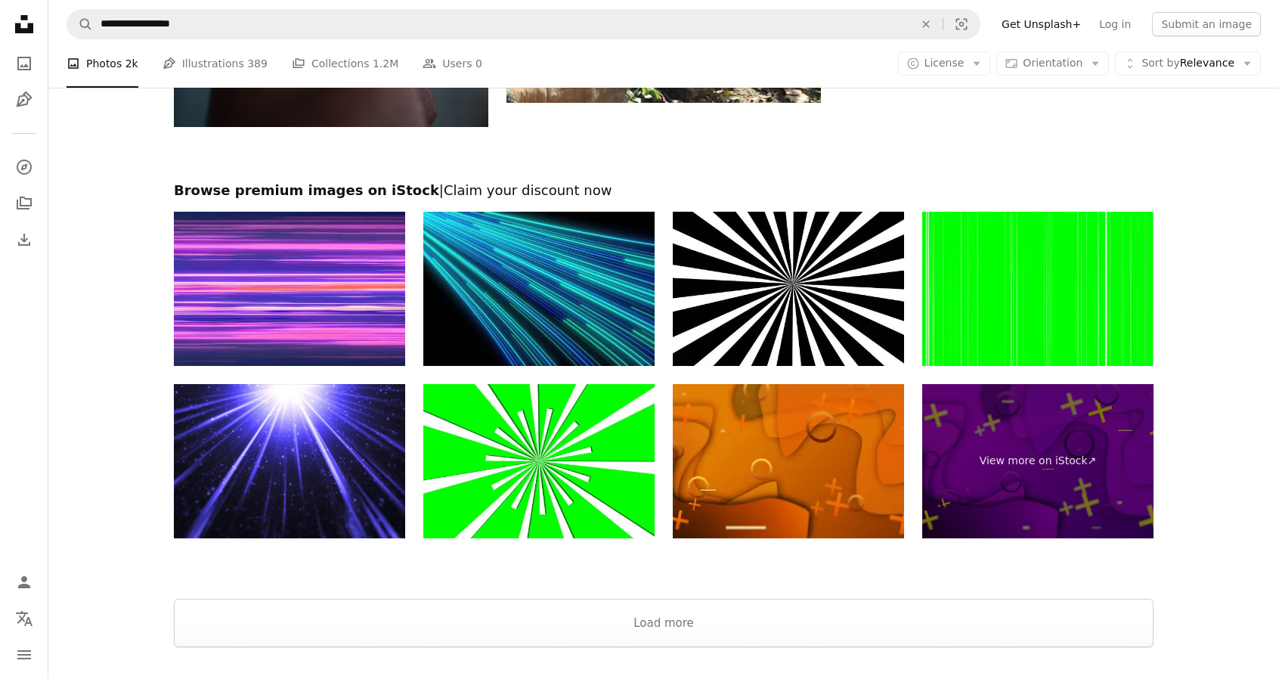
scroll to position [2419, 0]
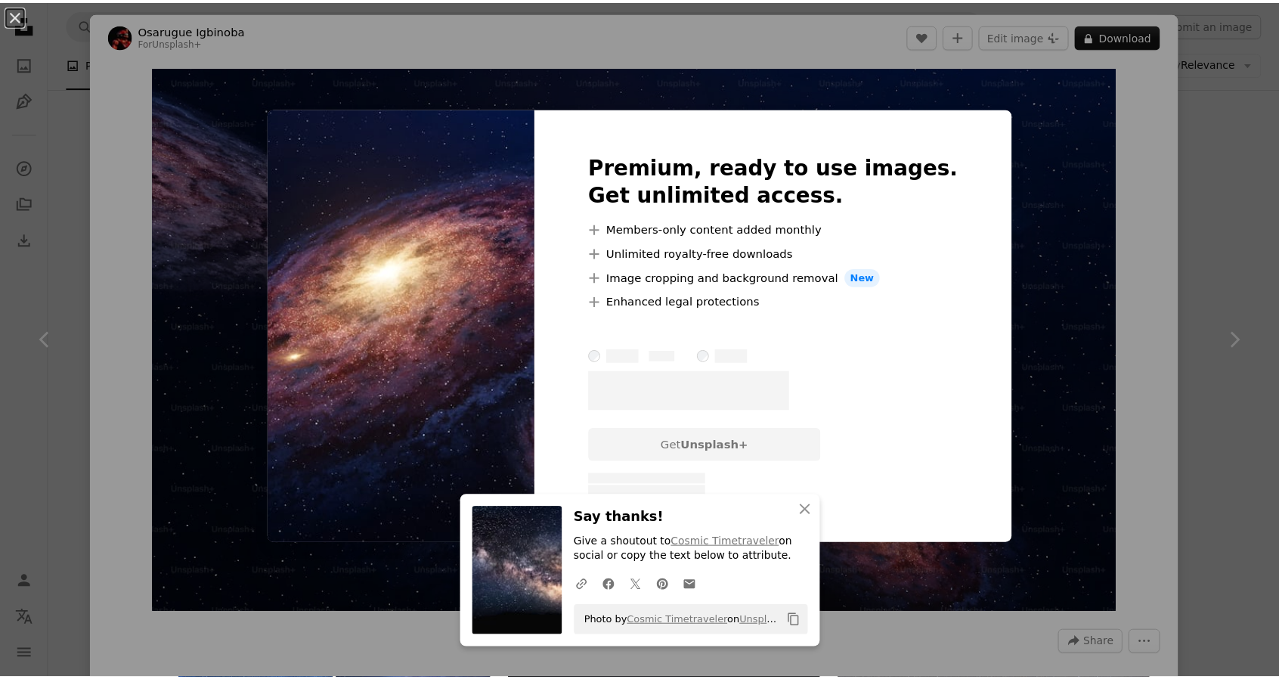
scroll to position [605, 0]
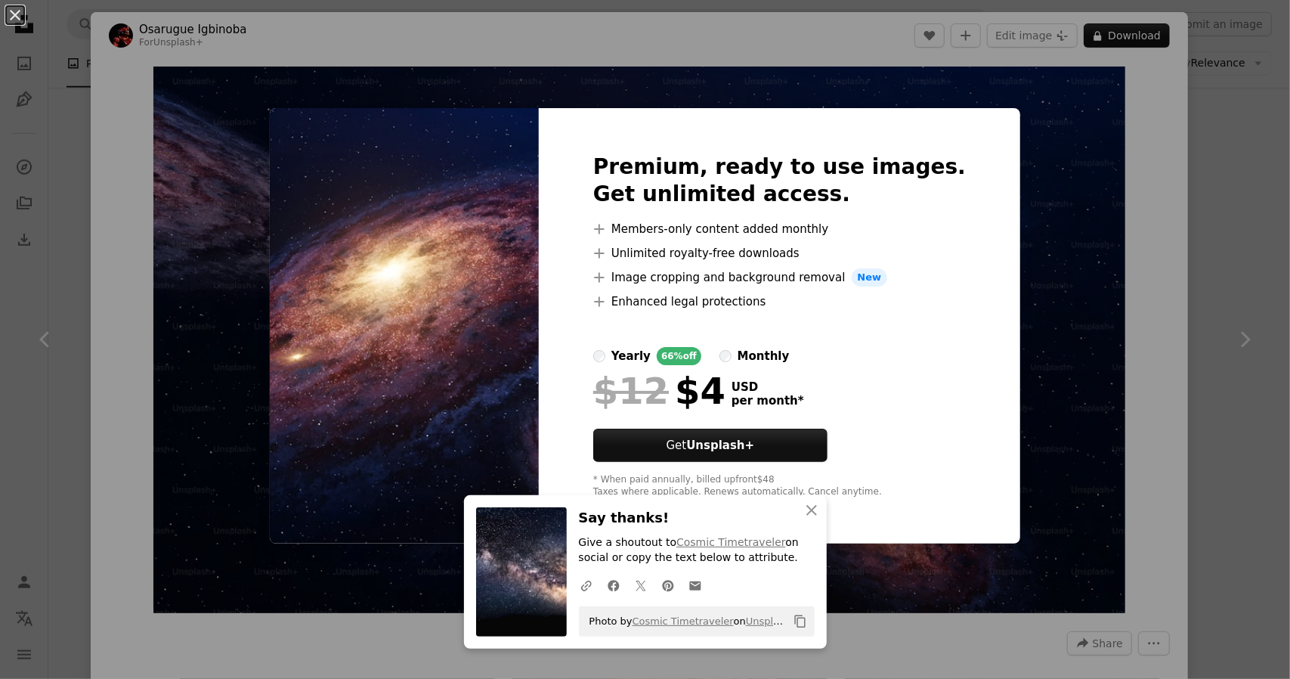
click at [1172, 291] on div "An X shape Premium, ready to use images. Get unlimited access. A plus sign Memb…" at bounding box center [645, 339] width 1290 height 679
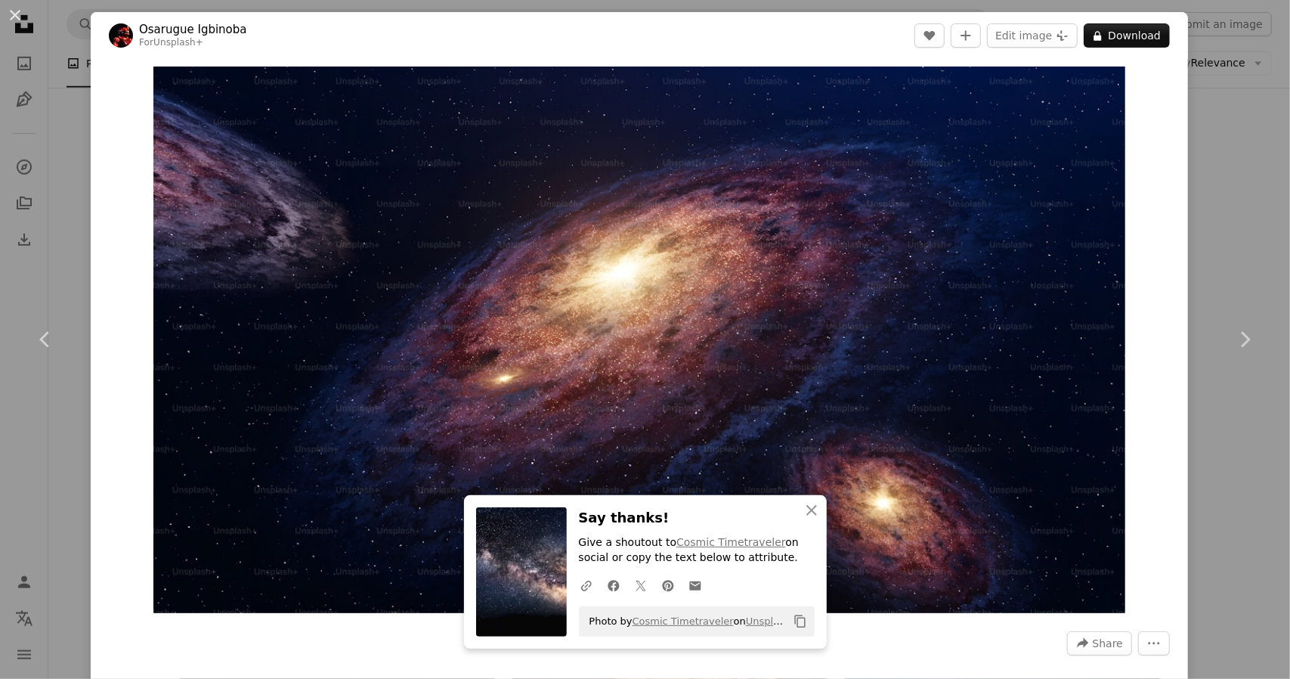
click at [1238, 255] on div "An X shape Chevron left Chevron right Osarugue Igbinoba For Unsplash+ A heart A…" at bounding box center [645, 339] width 1290 height 679
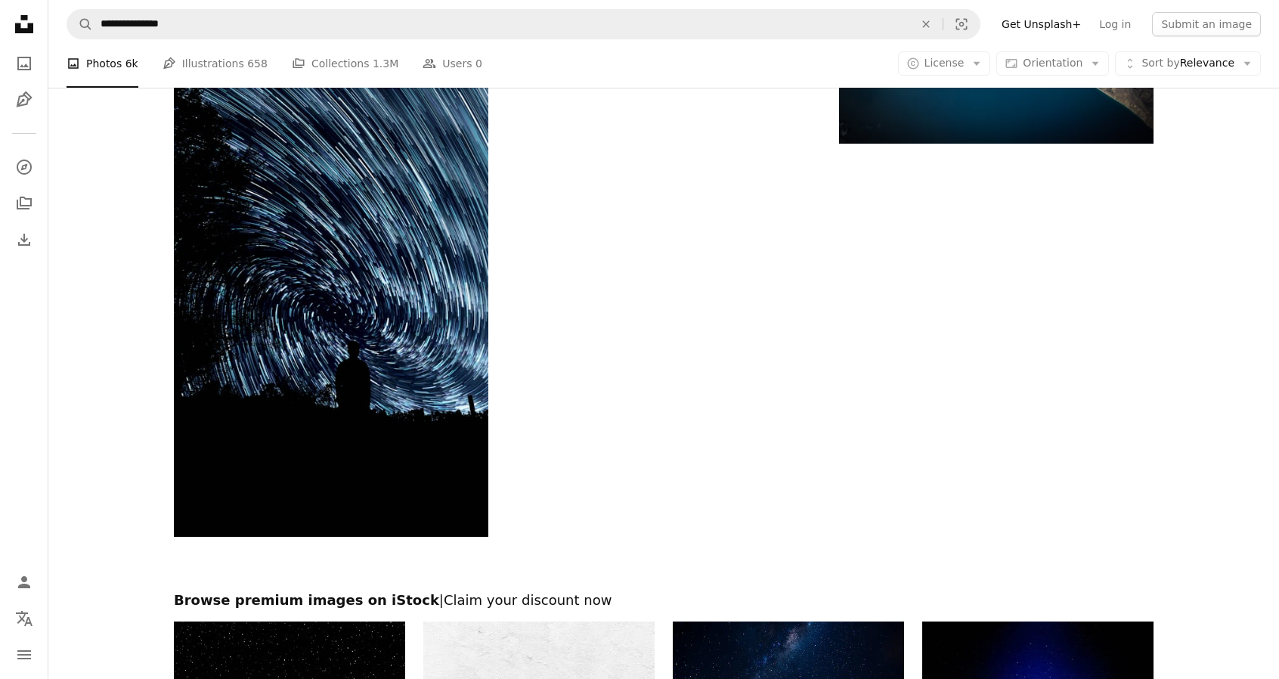
scroll to position [2116, 0]
